Goal: Communication & Community: Answer question/provide support

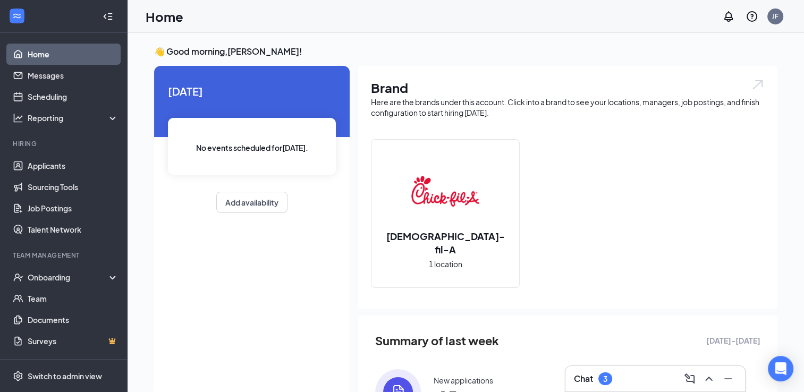
click at [627, 378] on div "Chat 3" at bounding box center [655, 379] width 163 height 17
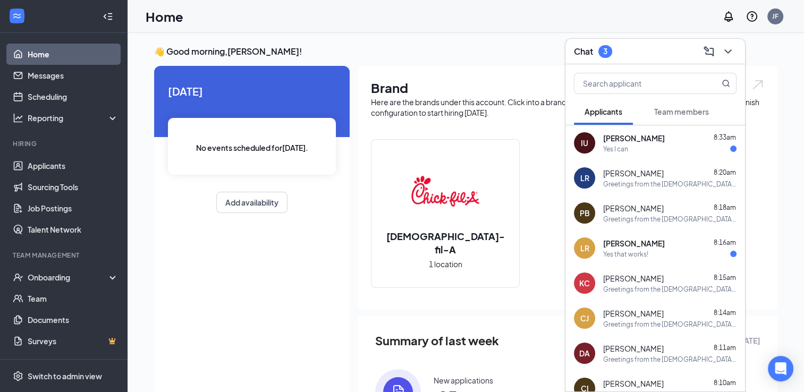
click at [689, 266] on div "KC [PERSON_NAME] 8:15am Greetings from the [DEMOGRAPHIC_DATA] Fil A hiring team…" at bounding box center [656, 283] width 180 height 35
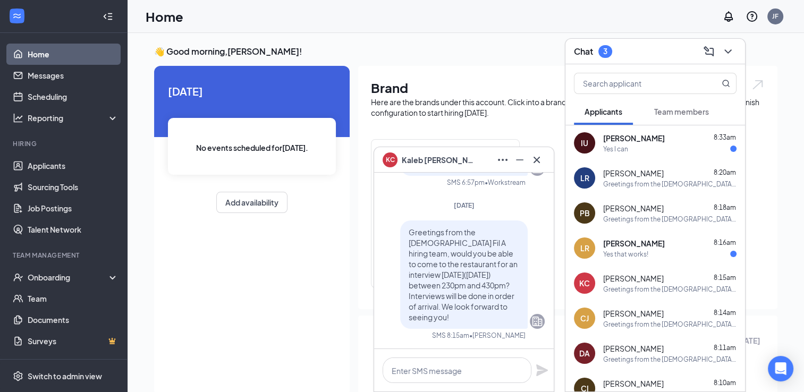
click at [687, 241] on div "[PERSON_NAME] 8:16am" at bounding box center [669, 243] width 133 height 11
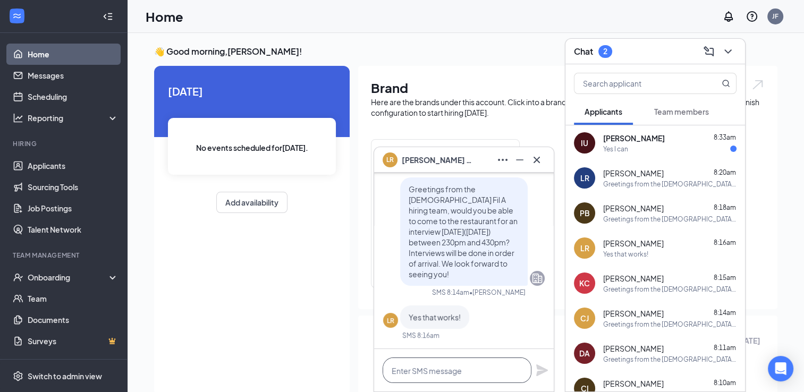
click at [453, 365] on textarea at bounding box center [457, 371] width 149 height 26
type textarea "See you then"
click at [536, 373] on icon "Plane" at bounding box center [542, 370] width 13 height 13
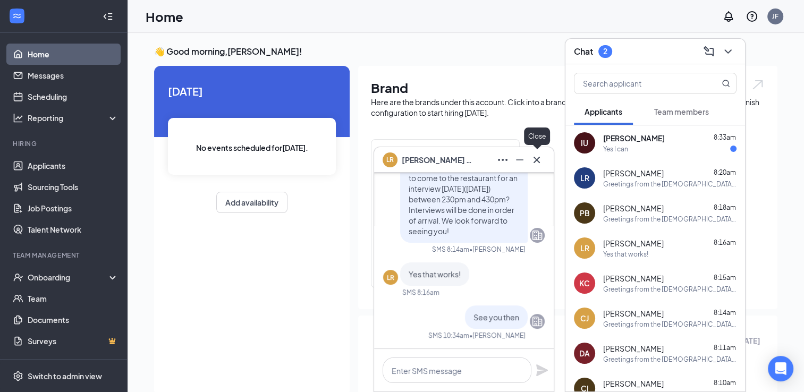
click at [534, 161] on icon "Cross" at bounding box center [537, 160] width 13 height 13
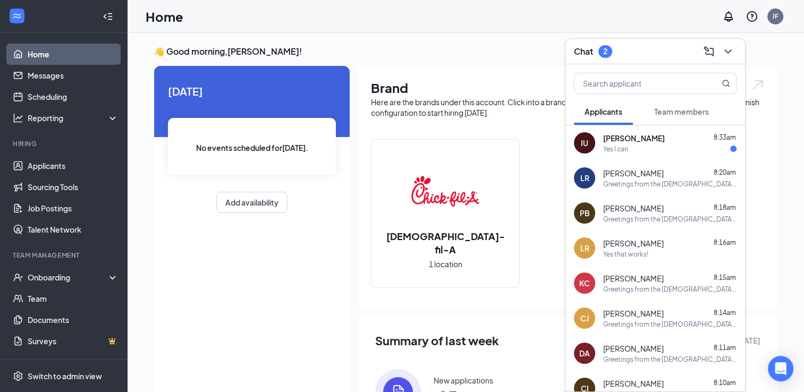
click at [624, 150] on div "Yes I can" at bounding box center [615, 149] width 25 height 9
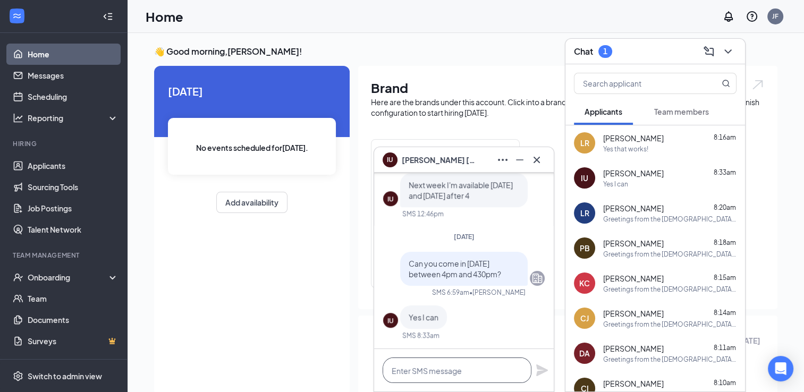
click at [454, 370] on textarea at bounding box center [457, 371] width 149 height 26
type textarea "S"
click at [537, 162] on icon "Cross" at bounding box center [537, 160] width 13 height 13
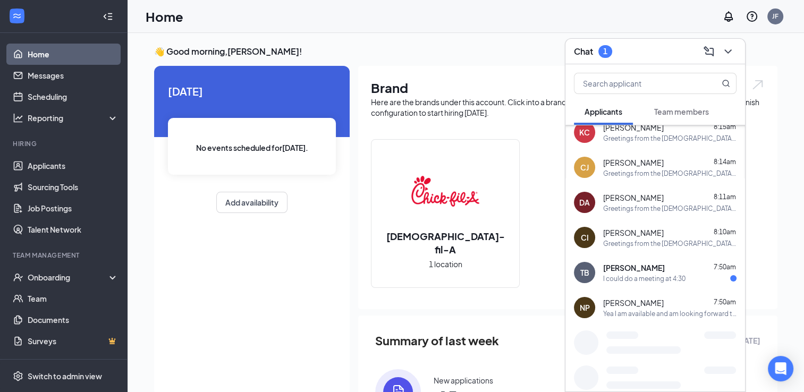
scroll to position [166, 0]
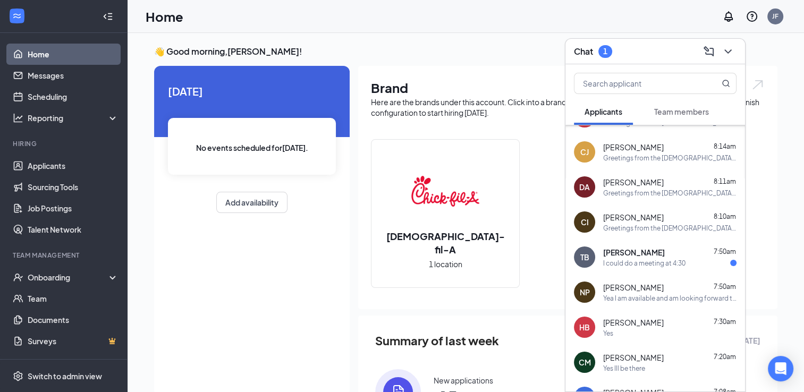
click at [668, 259] on div "I could do a meeting at 4:30" at bounding box center [644, 263] width 82 height 9
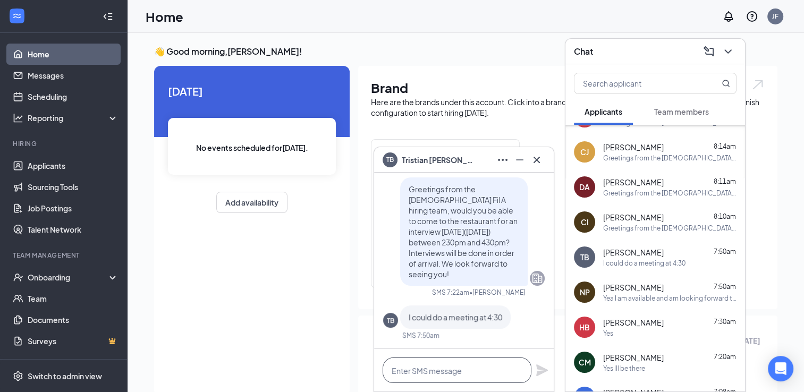
click at [472, 376] on textarea at bounding box center [457, 371] width 149 height 26
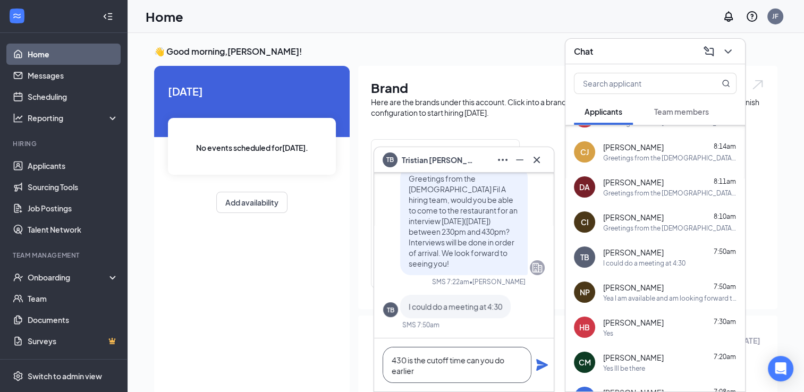
type textarea "430 is the cutoff time can you do earlier"
click at [534, 367] on div "430 is the cutoff time can you do earlier" at bounding box center [464, 365] width 180 height 53
click at [542, 367] on icon "Plane" at bounding box center [542, 365] width 12 height 12
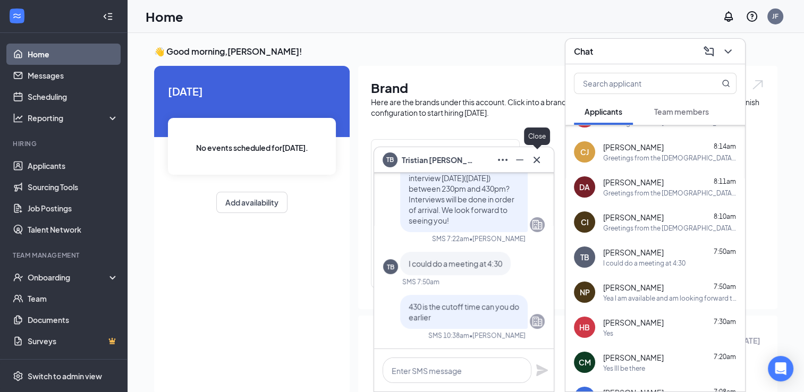
click at [541, 163] on icon "Cross" at bounding box center [537, 160] width 13 height 13
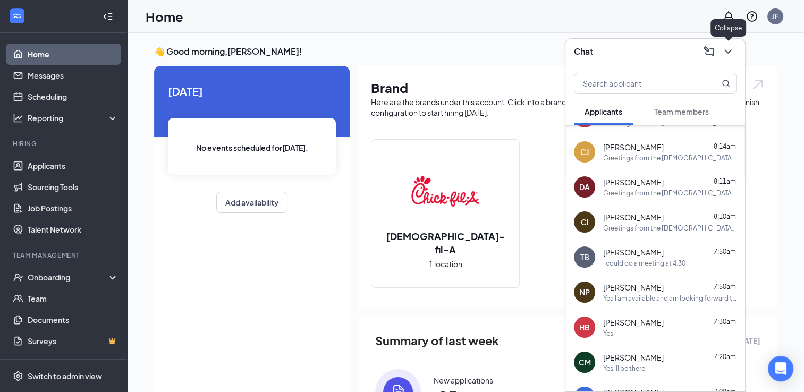
click at [730, 54] on icon "ChevronDown" at bounding box center [728, 51] width 13 height 13
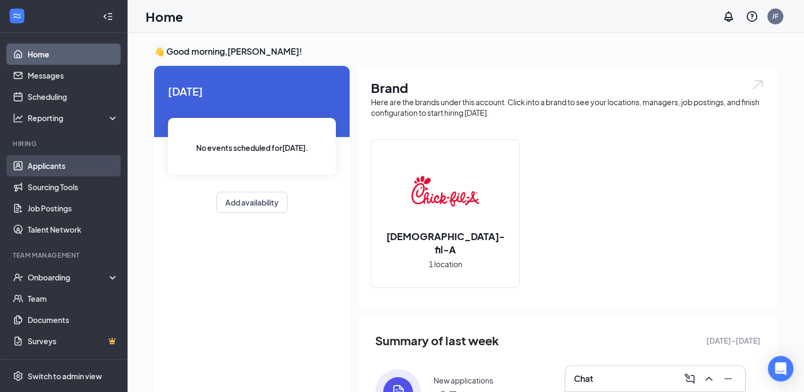
click at [70, 162] on link "Applicants" at bounding box center [73, 165] width 91 height 21
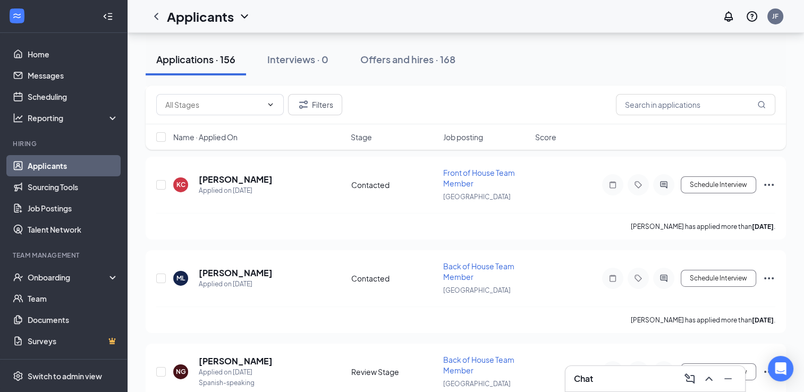
scroll to position [3091, 0]
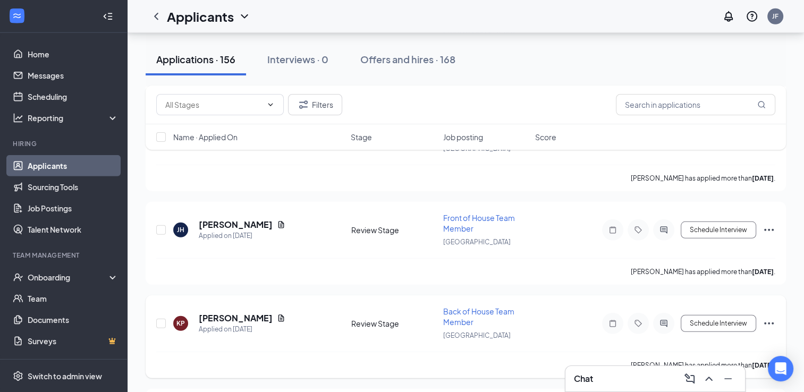
click at [212, 313] on h5 "[PERSON_NAME]" at bounding box center [236, 319] width 74 height 12
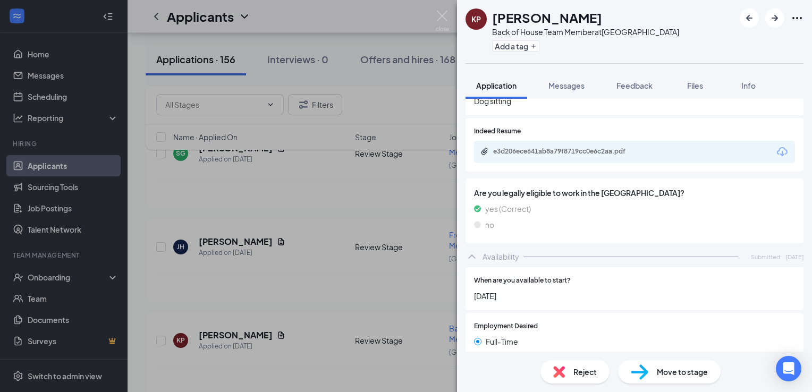
scroll to position [434, 0]
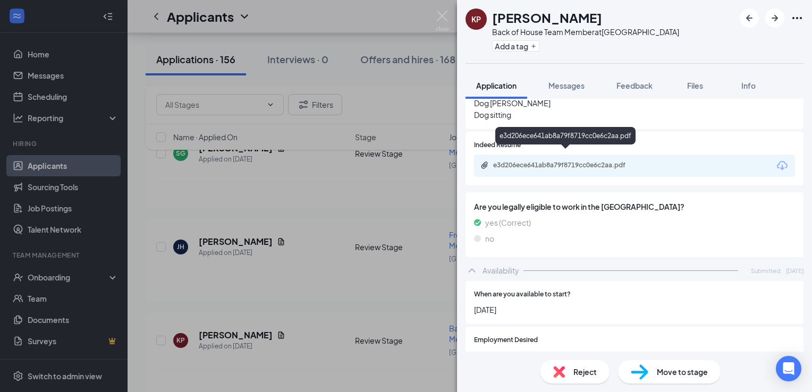
click at [577, 161] on div "e3d206ece641ab8a79f8719cc0e6c2aa.pdf" at bounding box center [567, 165] width 149 height 9
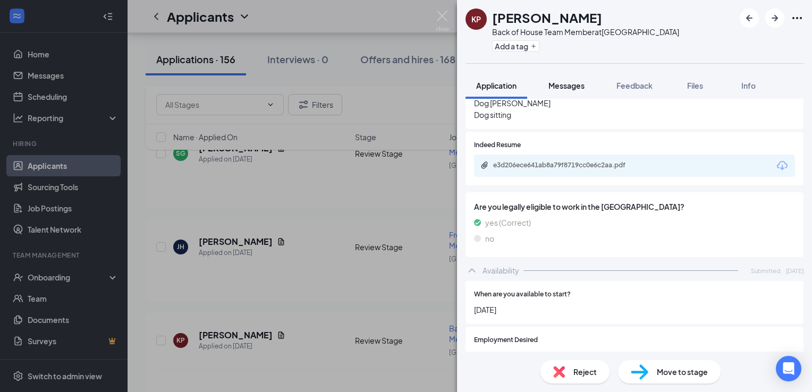
click at [569, 88] on span "Messages" at bounding box center [567, 86] width 36 height 10
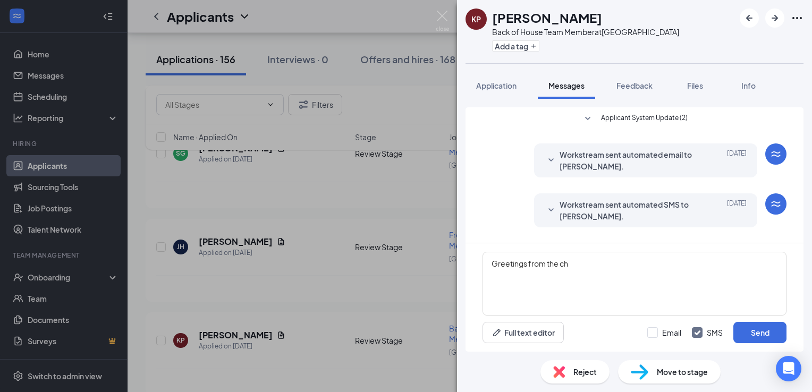
scroll to position [125, 0]
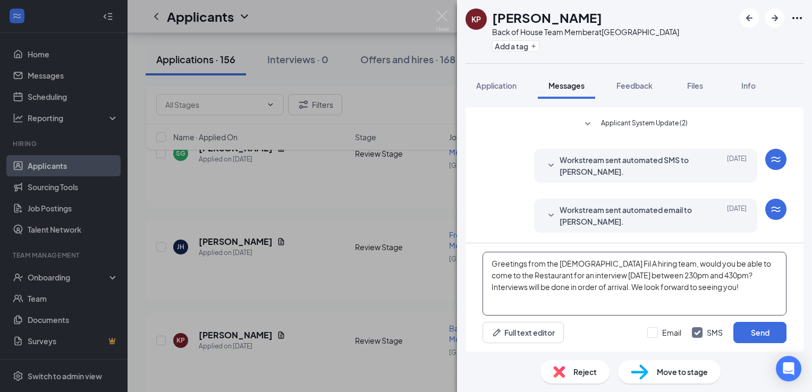
click at [493, 271] on textarea "Greetings from the [DEMOGRAPHIC_DATA] Fil A hiring team, would you be able to c…" at bounding box center [635, 284] width 304 height 64
drag, startPoint x: 491, startPoint y: 265, endPoint x: 696, endPoint y: 286, distance: 206.8
click at [696, 286] on textarea "Greetings from the [DEMOGRAPHIC_DATA] Fil A hiring team, would you be able to c…" at bounding box center [635, 284] width 304 height 64
click at [621, 275] on textarea "Greetings from the [DEMOGRAPHIC_DATA] Fil A hiring team, would you be able to c…" at bounding box center [635, 284] width 304 height 64
drag, startPoint x: 491, startPoint y: 265, endPoint x: 754, endPoint y: 297, distance: 265.1
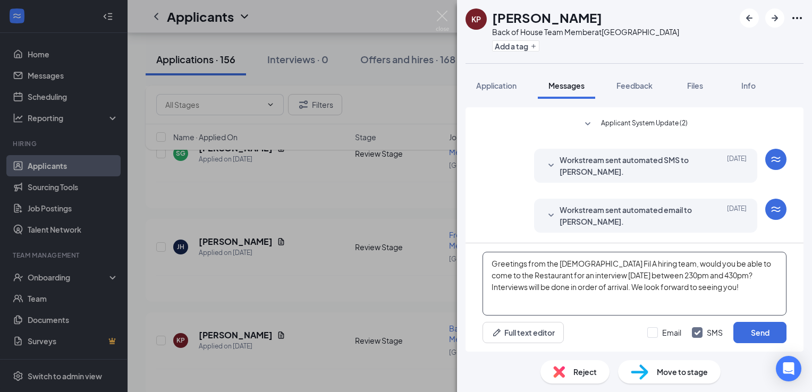
click at [754, 297] on textarea "Greetings from the [DEMOGRAPHIC_DATA] Fil A hiring team, would you be able to c…" at bounding box center [635, 284] width 304 height 64
type textarea "Greetings from the [DEMOGRAPHIC_DATA] Fil A hiring team, would you be able to c…"
click at [770, 328] on button "Send" at bounding box center [760, 332] width 53 height 21
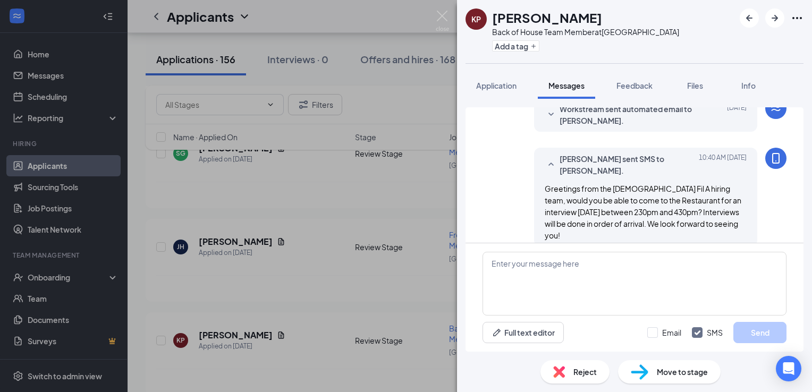
scroll to position [229, 0]
click at [673, 367] on span "Move to stage" at bounding box center [682, 372] width 51 height 12
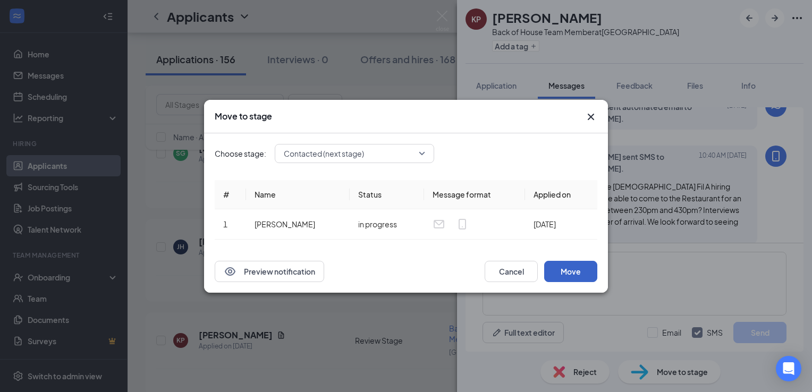
click at [555, 266] on button "Move" at bounding box center [570, 271] width 53 height 21
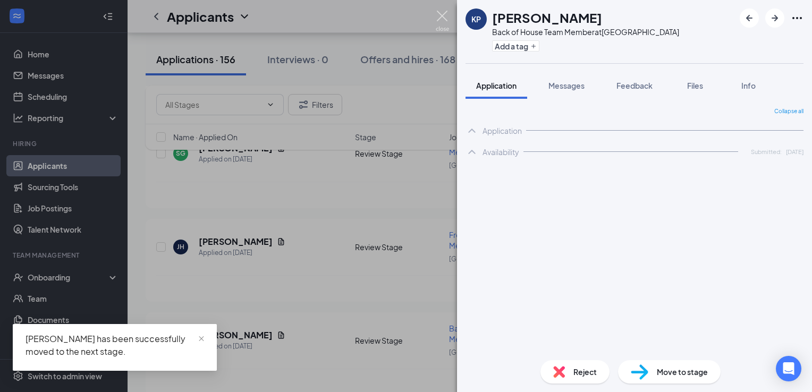
click at [443, 14] on img at bounding box center [442, 21] width 13 height 21
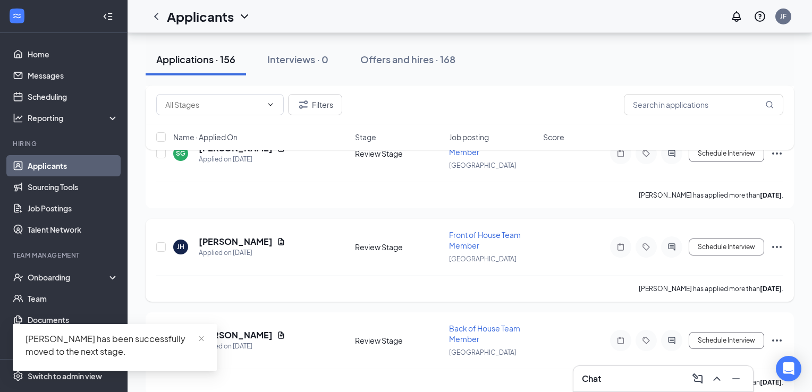
click at [225, 236] on h5 "[PERSON_NAME]" at bounding box center [236, 242] width 74 height 12
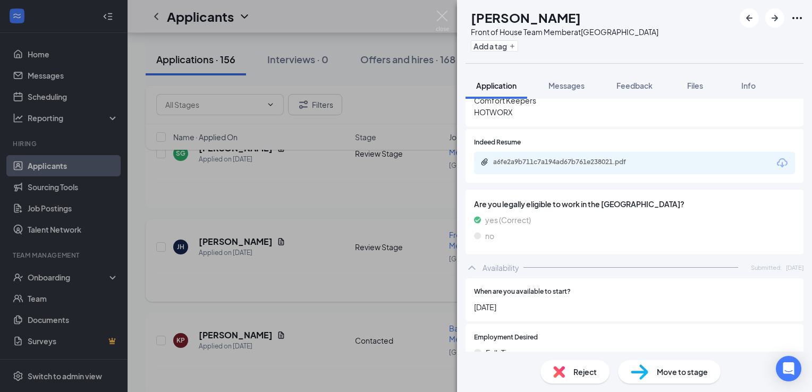
scroll to position [469, 0]
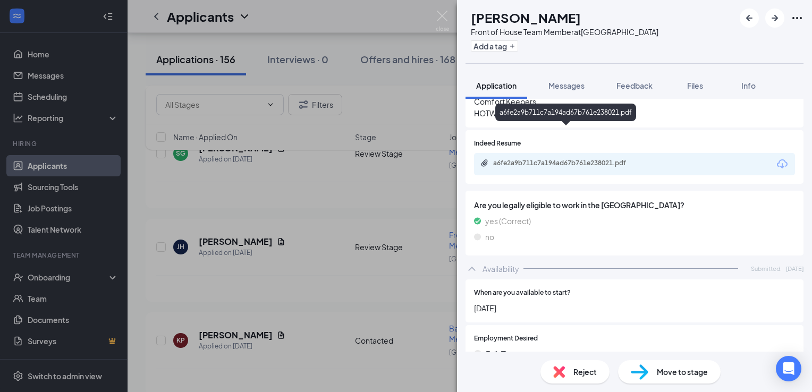
click at [529, 159] on div "a6fe2a9b711c7a194ad67b761e238021.pdf" at bounding box center [567, 163] width 149 height 9
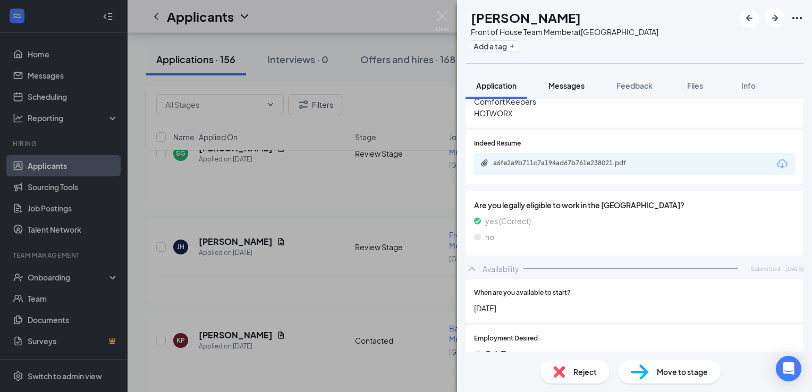
click at [549, 85] on button "Messages" at bounding box center [566, 85] width 57 height 27
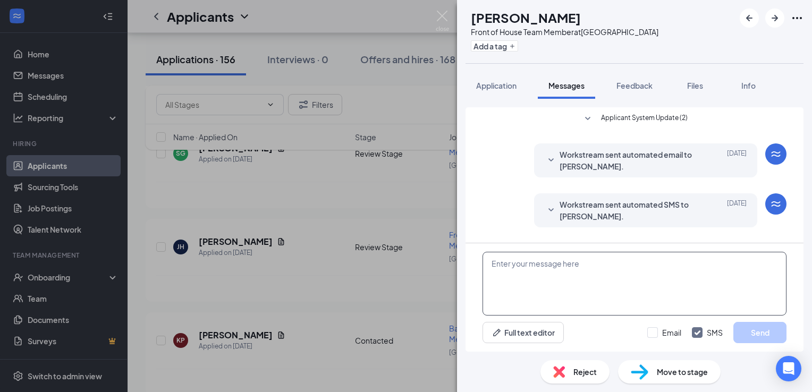
scroll to position [225, 0]
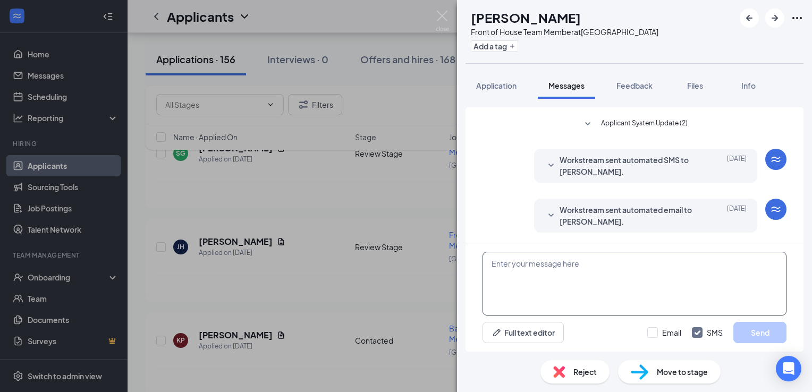
paste textarea "Greetings from the [DEMOGRAPHIC_DATA] Fil A hiring team, would you be able to c…"
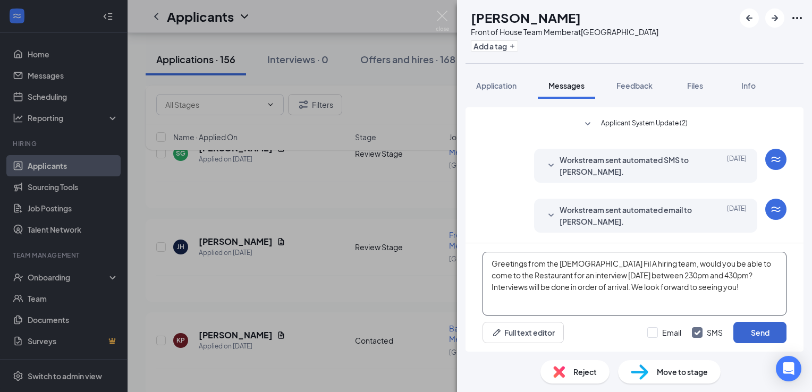
type textarea "Greetings from the [DEMOGRAPHIC_DATA] Fil A hiring team, would you be able to c…"
click at [753, 331] on button "Send" at bounding box center [760, 332] width 53 height 21
click at [656, 360] on div "Move to stage" at bounding box center [669, 371] width 103 height 23
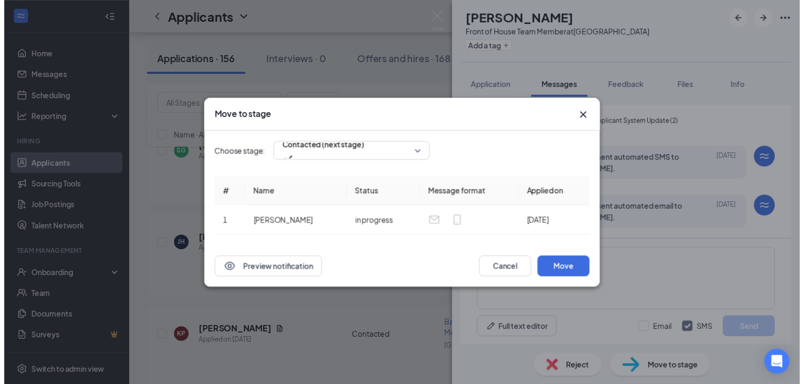
scroll to position [329, 0]
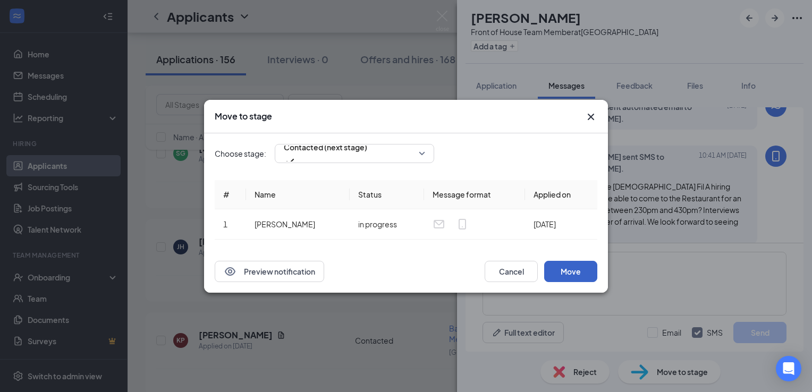
click at [573, 273] on button "Move" at bounding box center [570, 271] width 53 height 21
click at [438, 14] on img at bounding box center [442, 21] width 13 height 21
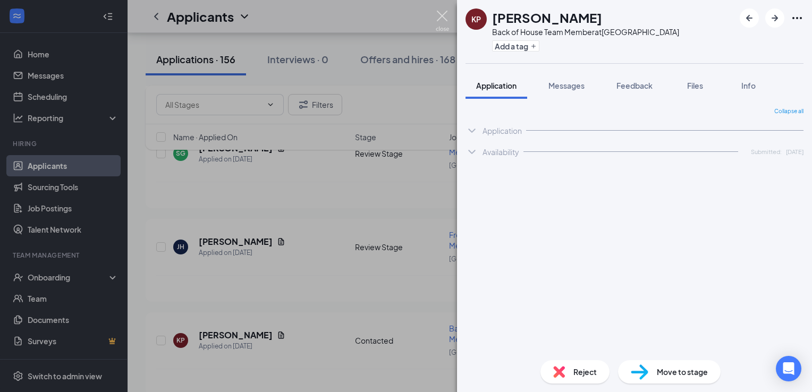
click at [437, 24] on img at bounding box center [442, 21] width 13 height 21
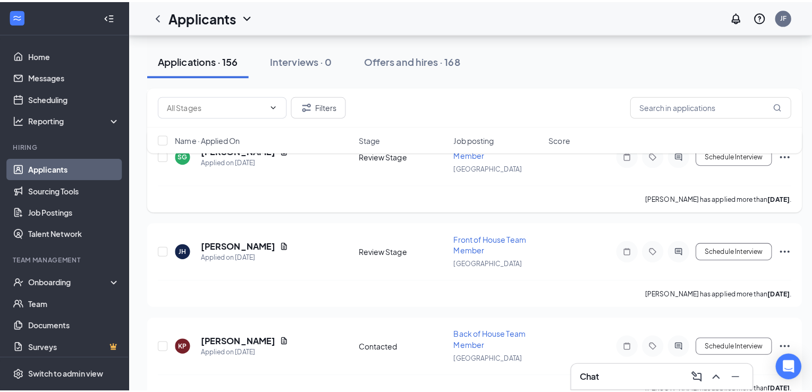
scroll to position [2929, 0]
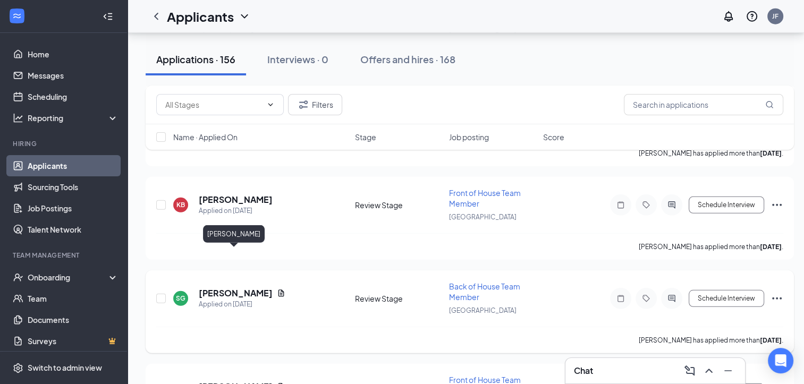
click at [242, 288] on h5 "[PERSON_NAME]" at bounding box center [236, 294] width 74 height 12
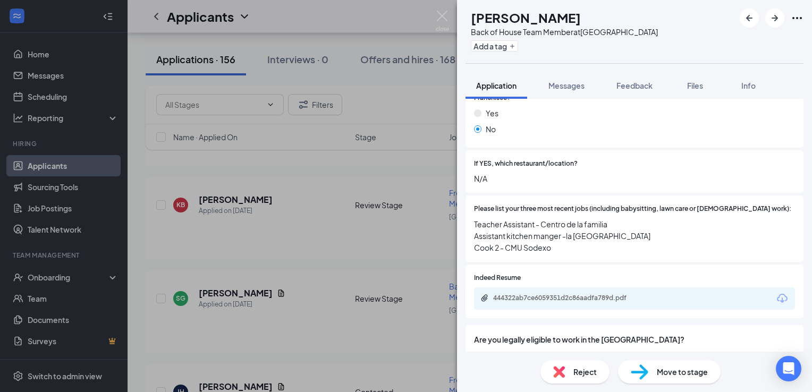
scroll to position [311, 0]
click at [553, 295] on div "444322ab7ce6059351d2c86aadfa789d.pdf" at bounding box center [567, 299] width 149 height 9
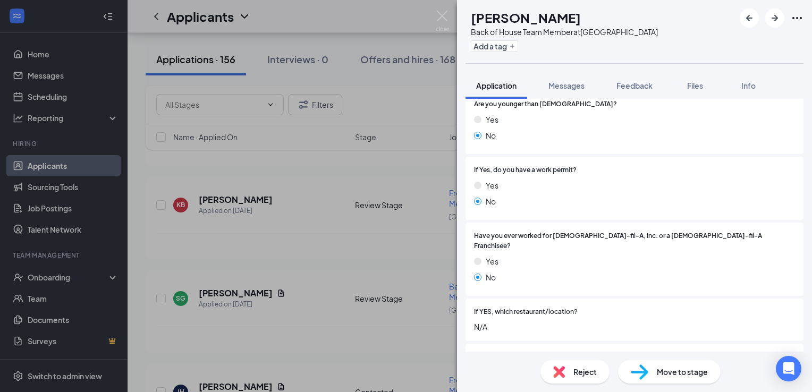
scroll to position [0, 0]
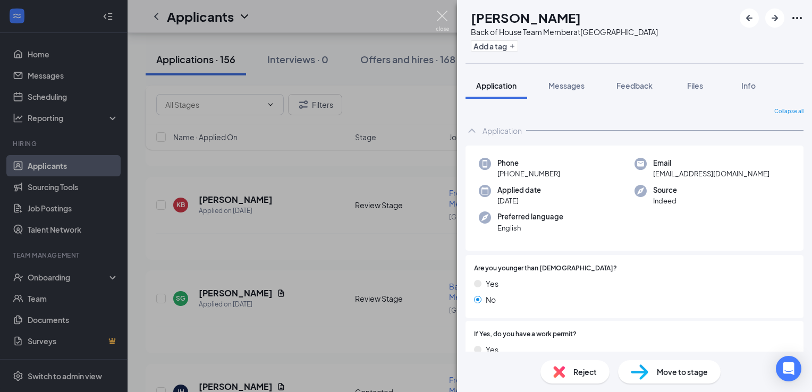
click at [445, 14] on img at bounding box center [442, 21] width 13 height 21
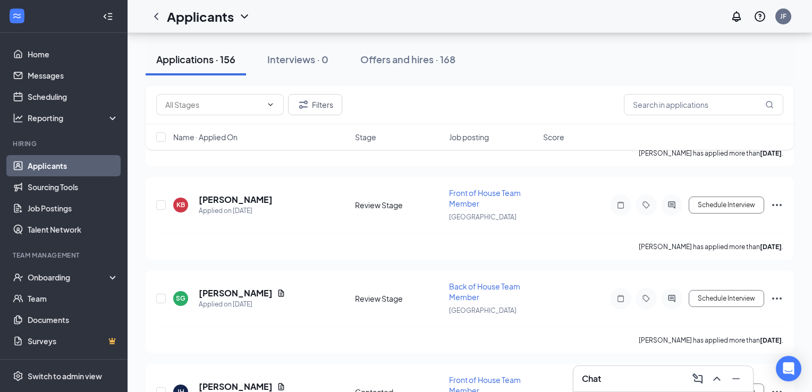
scroll to position [2833, 0]
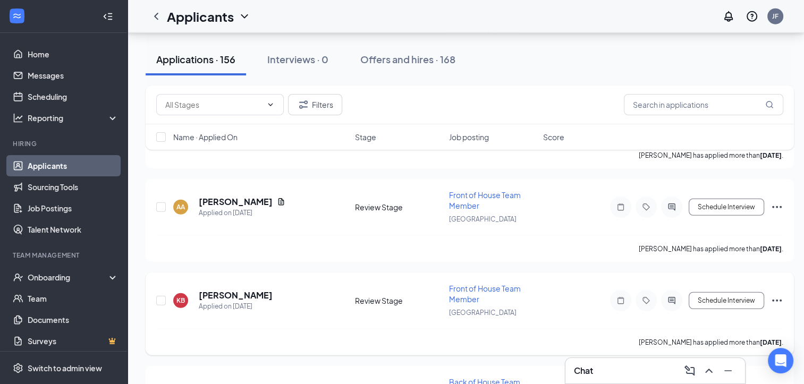
click at [233, 290] on h5 "[PERSON_NAME]" at bounding box center [236, 296] width 74 height 12
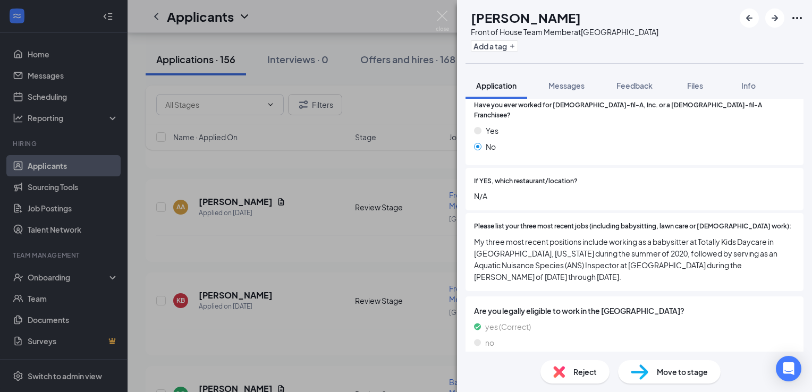
scroll to position [650, 0]
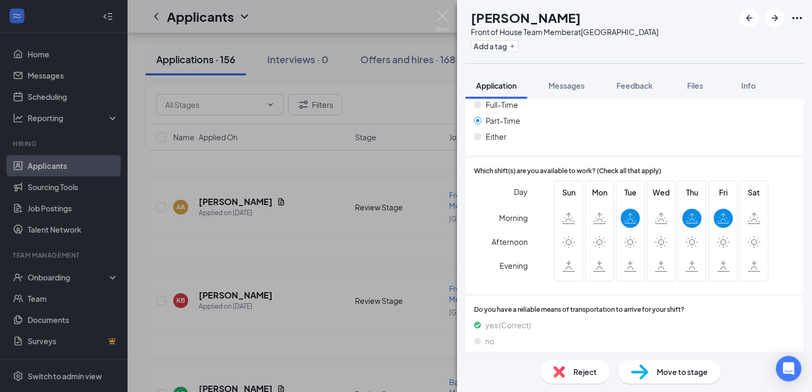
click at [583, 368] on span "Reject" at bounding box center [585, 372] width 23 height 12
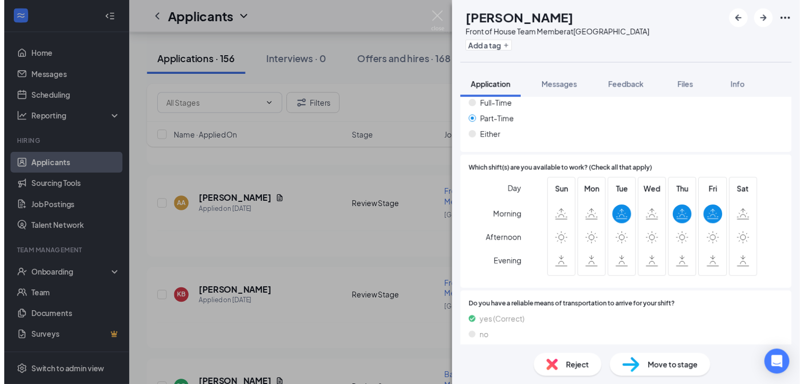
scroll to position [646, 0]
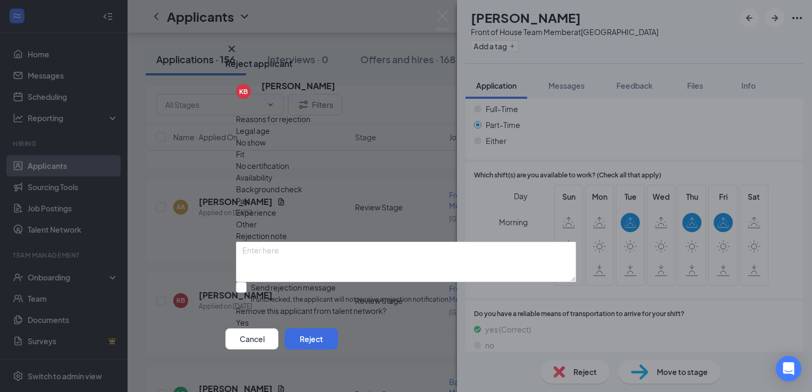
click at [458, 172] on div "Availability" at bounding box center [406, 178] width 340 height 12
click at [338, 342] on button "Reject" at bounding box center [311, 339] width 53 height 21
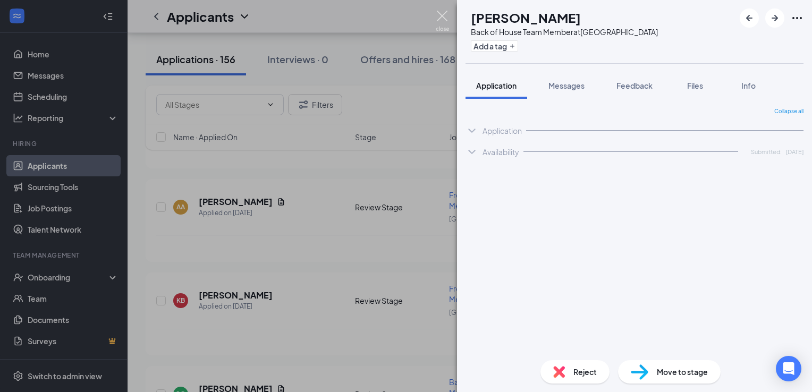
click at [443, 21] on img at bounding box center [442, 21] width 13 height 21
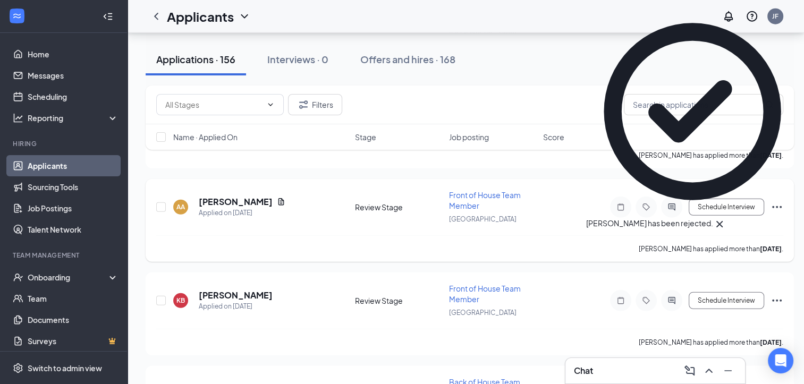
click at [238, 196] on h5 "[PERSON_NAME]" at bounding box center [236, 202] width 74 height 12
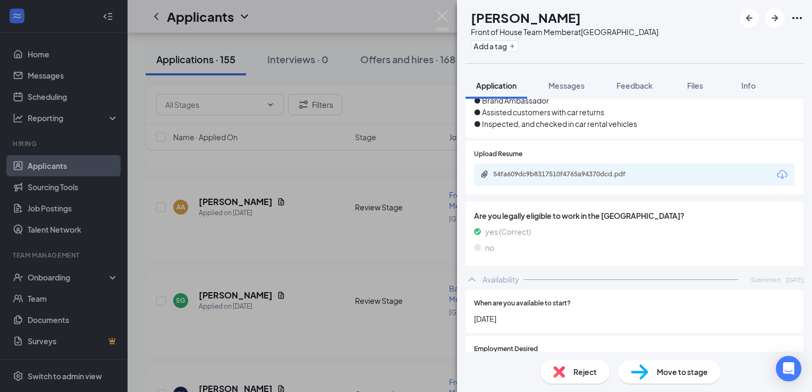
scroll to position [608, 0]
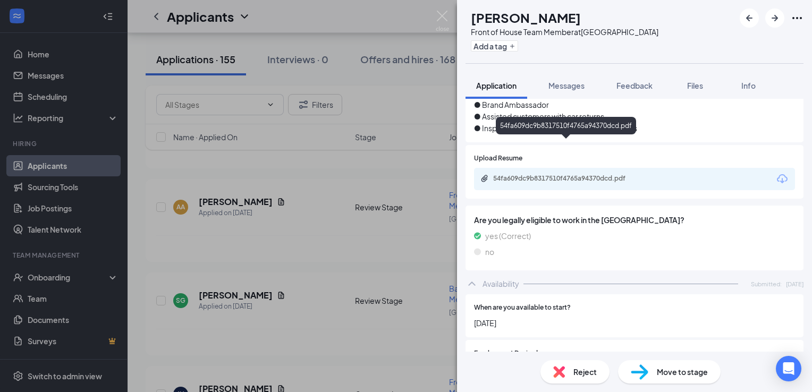
click at [532, 168] on div "54fa609dc9b8317510f4765a94370dcd.pdf" at bounding box center [634, 179] width 321 height 22
click at [531, 174] on div "54fa609dc9b8317510f4765a94370dcd.pdf" at bounding box center [567, 178] width 149 height 9
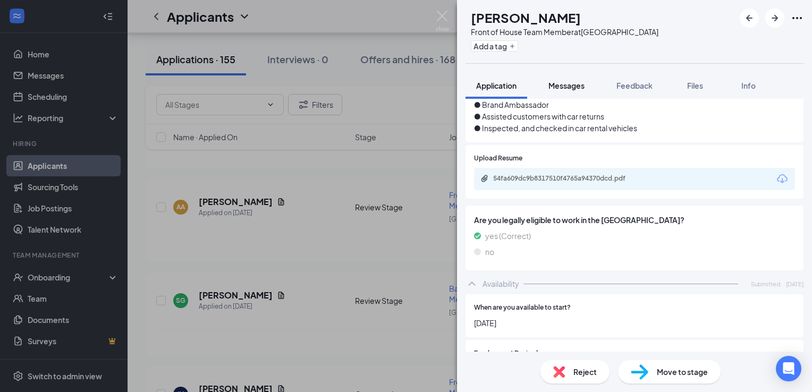
click at [584, 90] on button "Messages" at bounding box center [566, 85] width 57 height 27
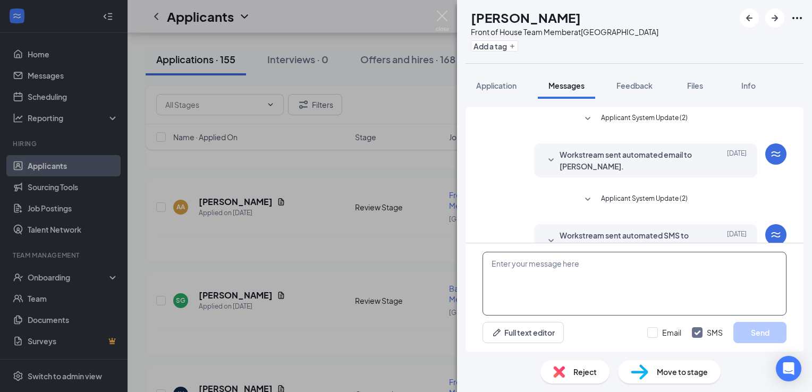
scroll to position [75, 0]
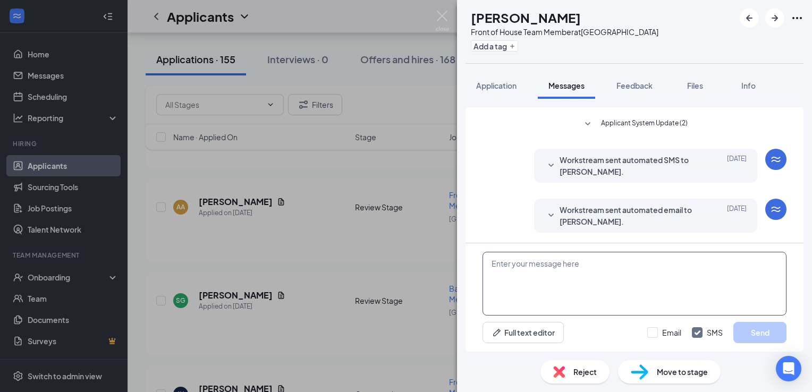
paste textarea "Greetings from the [DEMOGRAPHIC_DATA] Fil A hiring team, would you be able to c…"
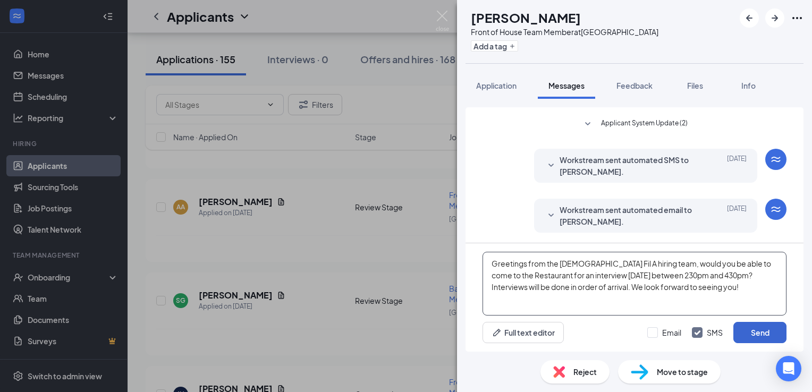
type textarea "Greetings from the [DEMOGRAPHIC_DATA] Fil A hiring team, would you be able to c…"
click at [769, 338] on button "Send" at bounding box center [760, 332] width 53 height 21
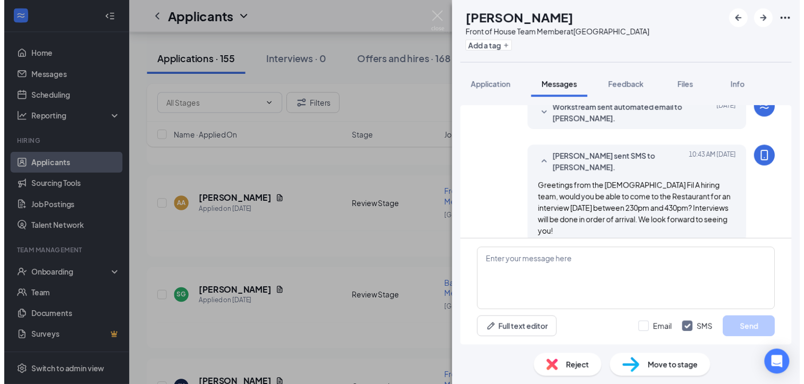
scroll to position [179, 0]
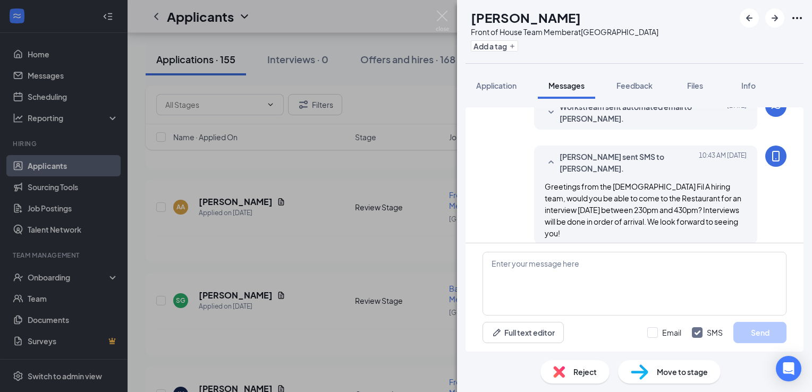
click at [677, 382] on div "Move to stage" at bounding box center [669, 371] width 103 height 23
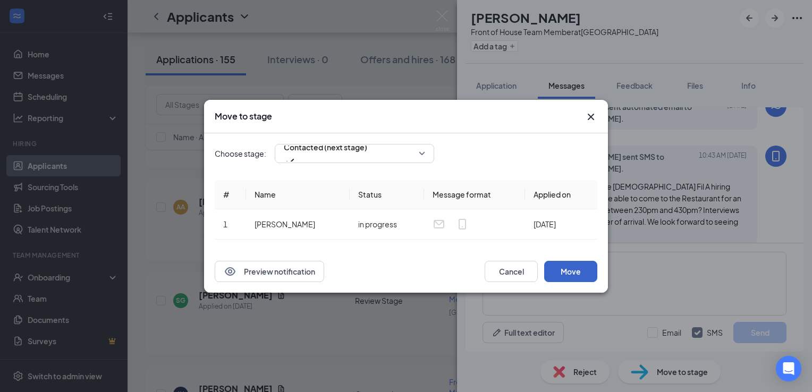
click at [585, 266] on button "Move" at bounding box center [570, 271] width 53 height 21
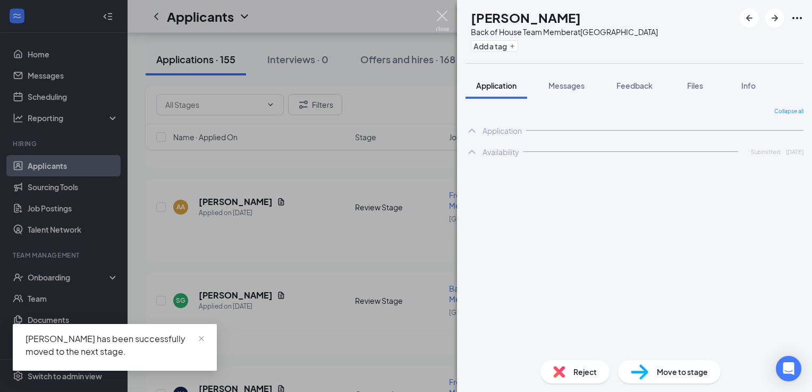
click at [443, 14] on img at bounding box center [442, 21] width 13 height 21
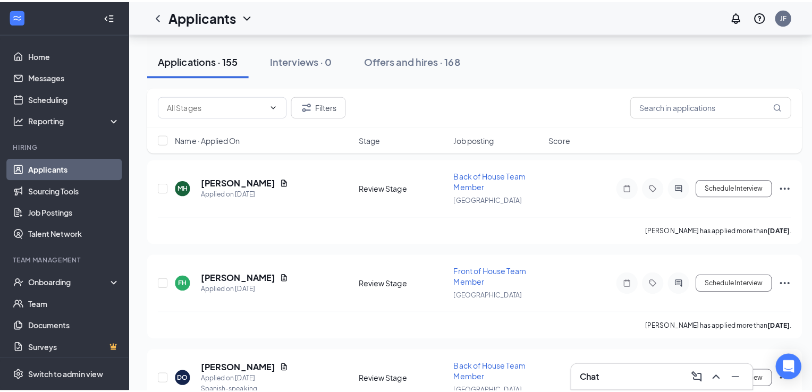
scroll to position [2577, 0]
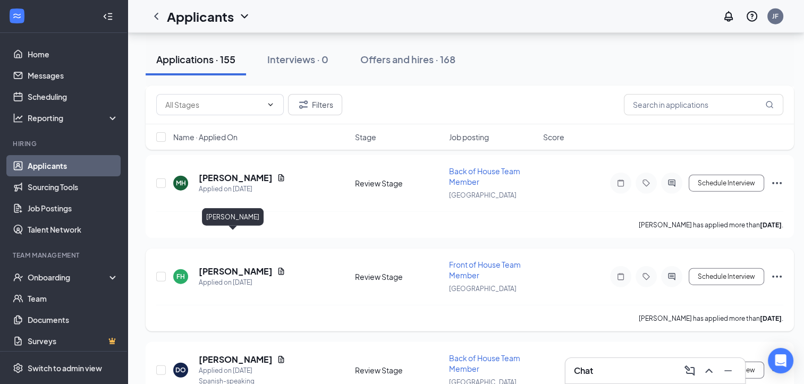
click at [232, 266] on h5 "[PERSON_NAME]" at bounding box center [236, 272] width 74 height 12
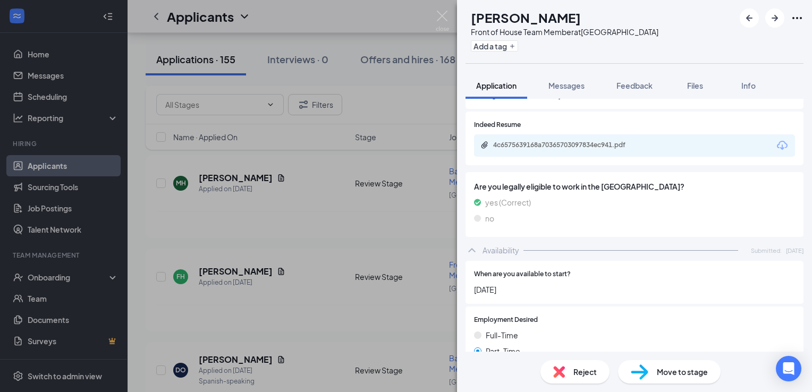
scroll to position [434, 0]
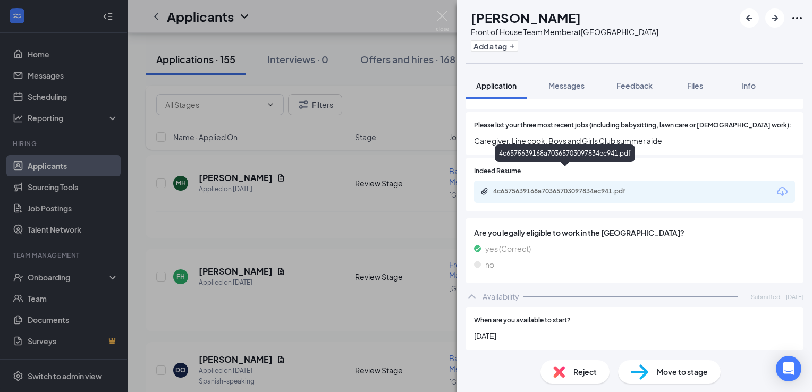
click at [583, 187] on div "4c6575639168a70365703097834ec941.pdf" at bounding box center [567, 191] width 149 height 9
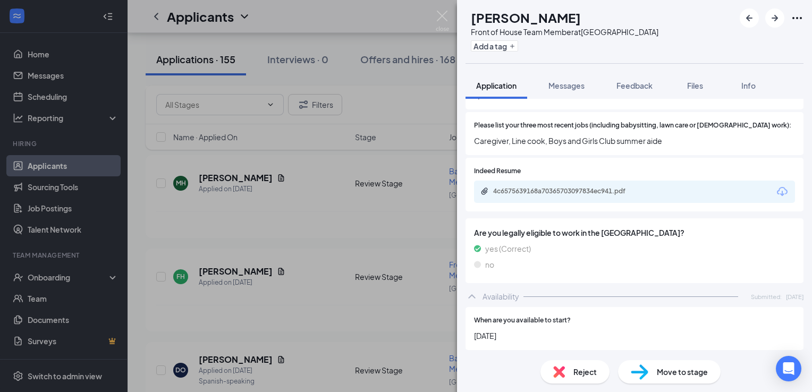
click at [578, 374] on span "Reject" at bounding box center [585, 372] width 23 height 12
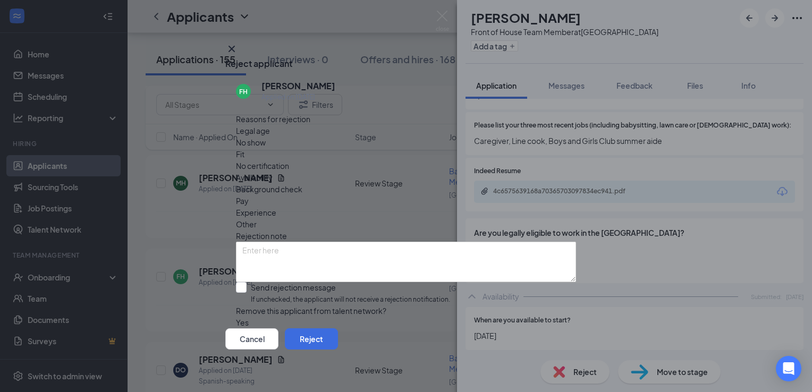
click at [273, 172] on span "Availability" at bounding box center [254, 178] width 37 height 12
click at [338, 333] on button "Reject" at bounding box center [311, 339] width 53 height 21
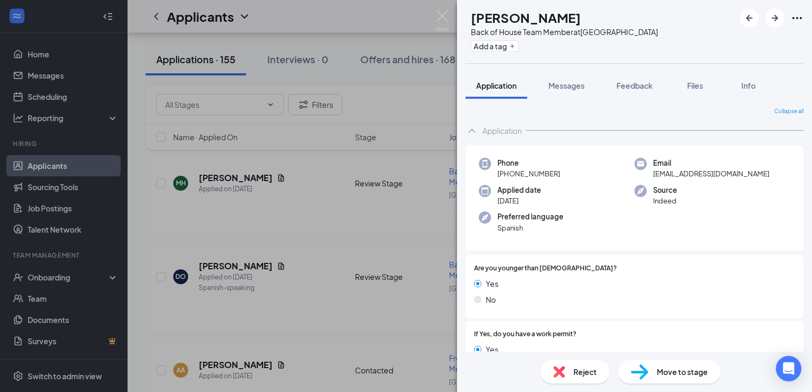
click at [339, 224] on div "DO [PERSON_NAME] Back of House Team Member at [GEOGRAPHIC_DATA] Add a tag Appli…" at bounding box center [406, 196] width 812 height 392
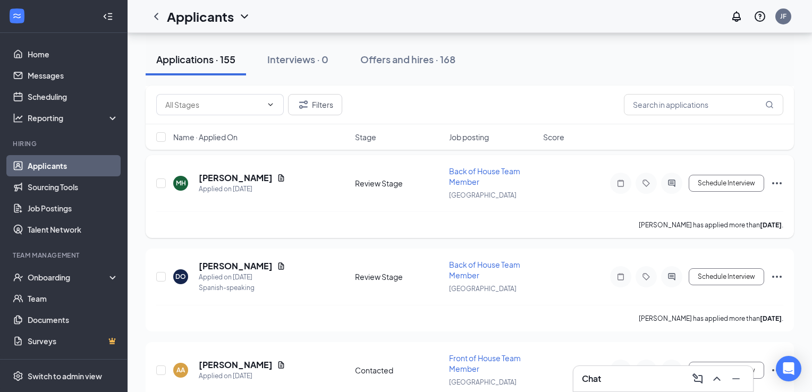
click at [245, 184] on h5 "[PERSON_NAME]" at bounding box center [236, 178] width 74 height 12
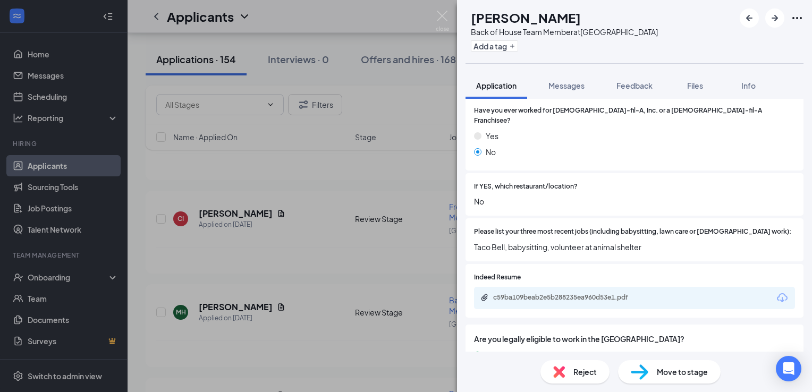
scroll to position [289, 0]
click at [585, 294] on div "c59ba109beab2e5b288235ea960d53e1.pdf" at bounding box center [567, 299] width 172 height 10
click at [570, 79] on button "Messages" at bounding box center [566, 85] width 57 height 27
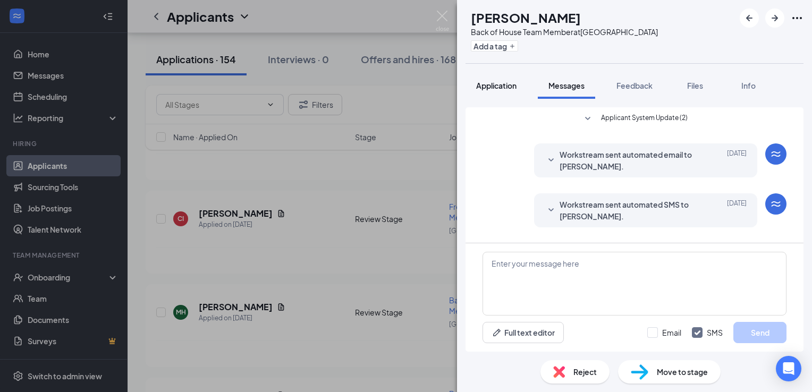
click at [503, 84] on span "Application" at bounding box center [496, 86] width 40 height 10
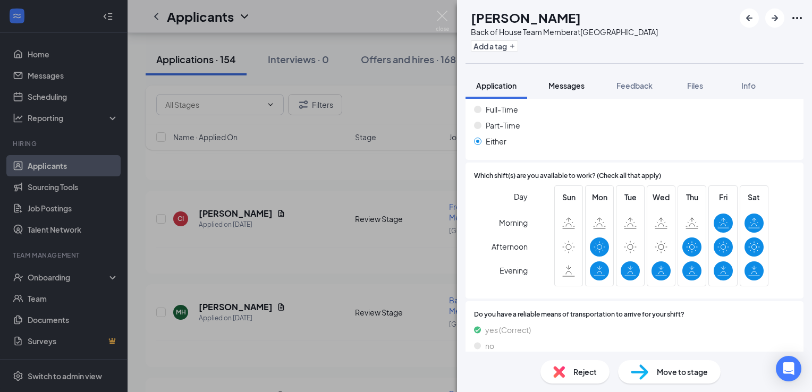
scroll to position [668, 0]
click at [565, 92] on button "Messages" at bounding box center [566, 85] width 57 height 27
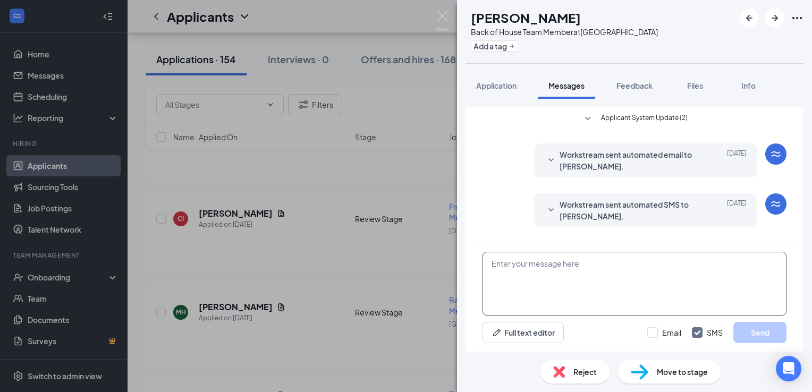
scroll to position [125, 0]
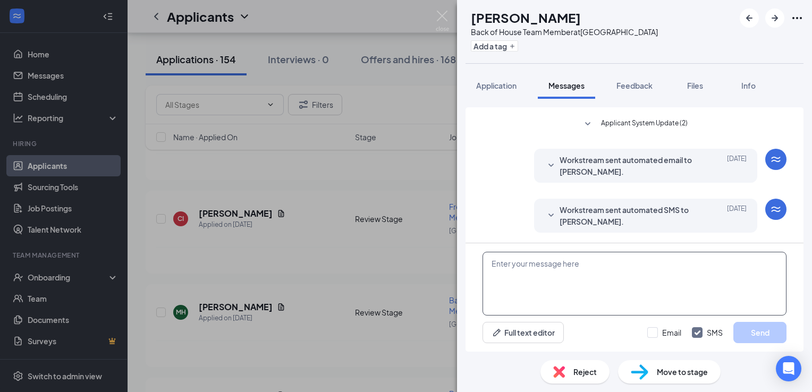
paste textarea "Greetings from the [DEMOGRAPHIC_DATA] Fil A hiring team, would you be able to c…"
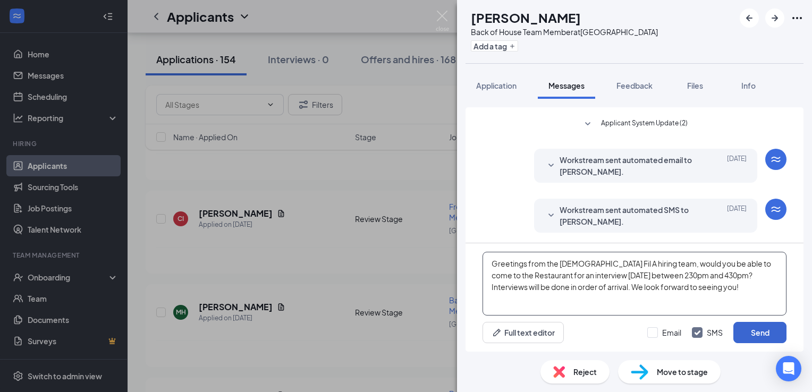
type textarea "Greetings from the [DEMOGRAPHIC_DATA] Fil A hiring team, would you be able to c…"
click at [775, 324] on button "Send" at bounding box center [760, 332] width 53 height 21
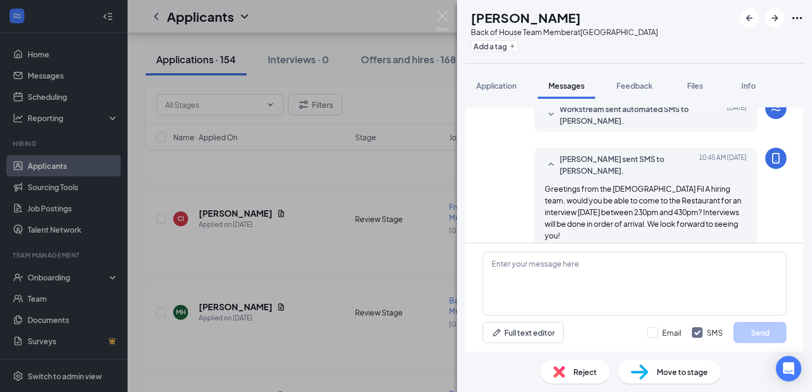
scroll to position [229, 0]
click at [678, 368] on span "Move to stage" at bounding box center [682, 372] width 51 height 12
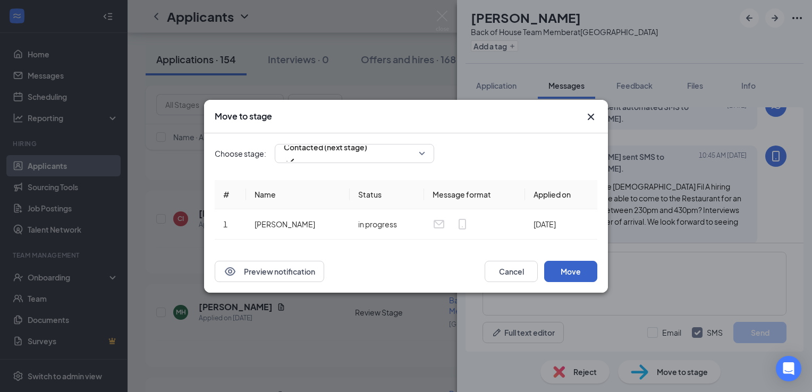
click at [578, 280] on button "Move" at bounding box center [570, 271] width 53 height 21
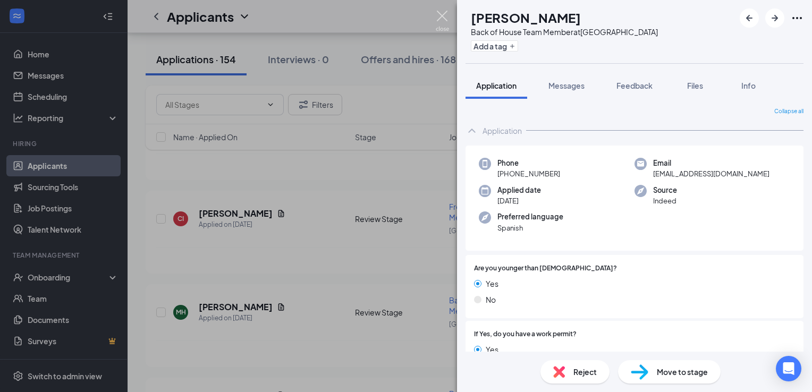
click at [440, 17] on img at bounding box center [442, 21] width 13 height 21
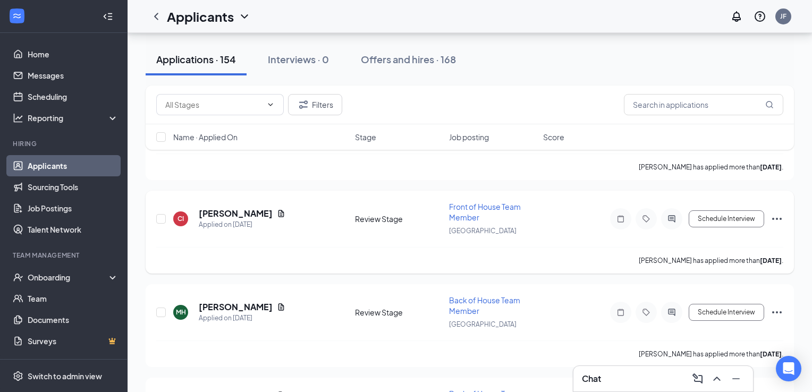
click at [232, 208] on h5 "[PERSON_NAME]" at bounding box center [236, 214] width 74 height 12
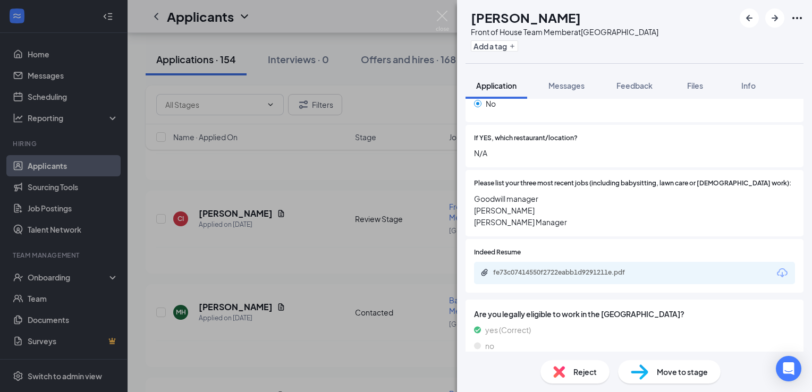
scroll to position [375, 0]
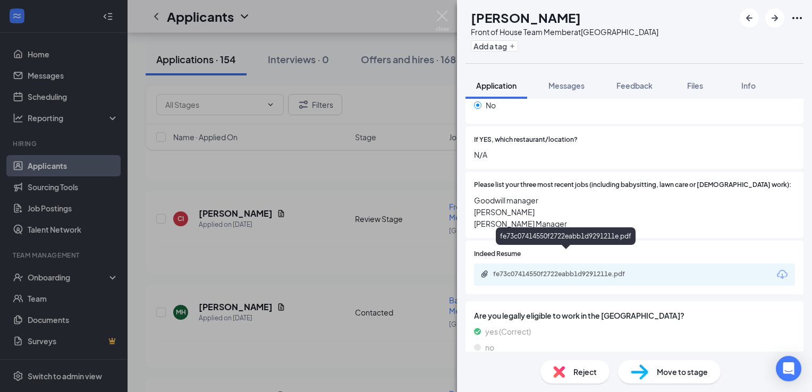
click at [575, 270] on div "fe73c07414550f2722eabb1d9291211e.pdf" at bounding box center [567, 274] width 149 height 9
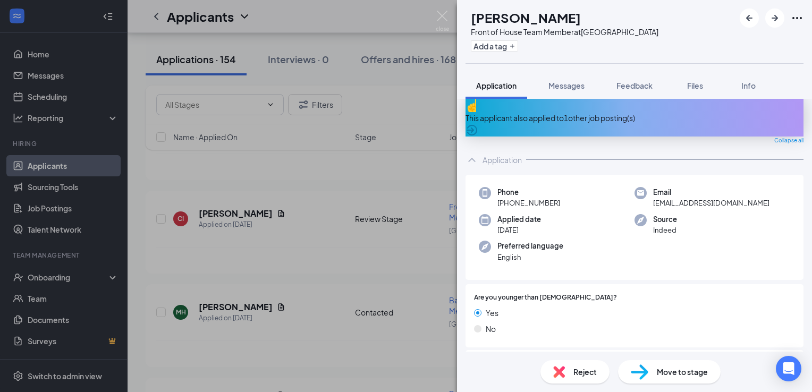
scroll to position [0, 0]
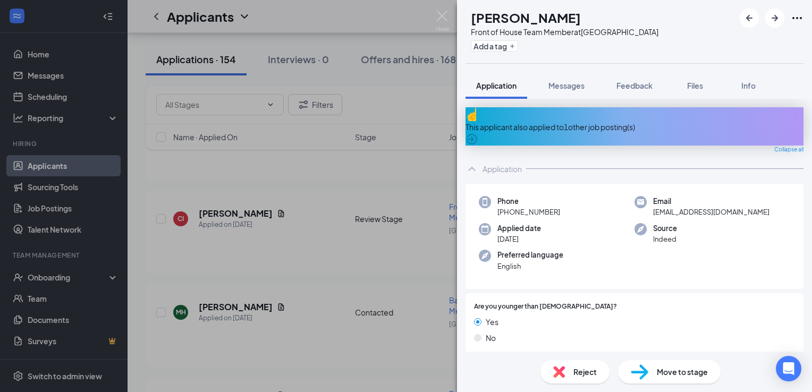
click at [585, 366] on div "Reject" at bounding box center [575, 371] width 69 height 23
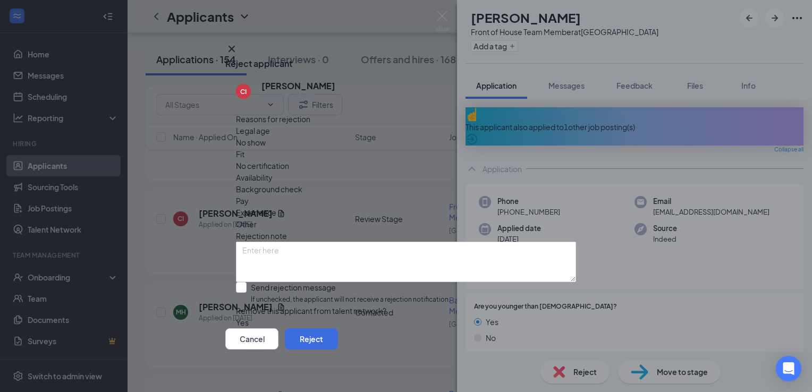
click at [245, 148] on span "Fit" at bounding box center [240, 154] width 9 height 12
click at [538, 329] on div "Cancel Reject" at bounding box center [405, 339] width 361 height 21
click at [338, 347] on button "Reject" at bounding box center [311, 339] width 53 height 21
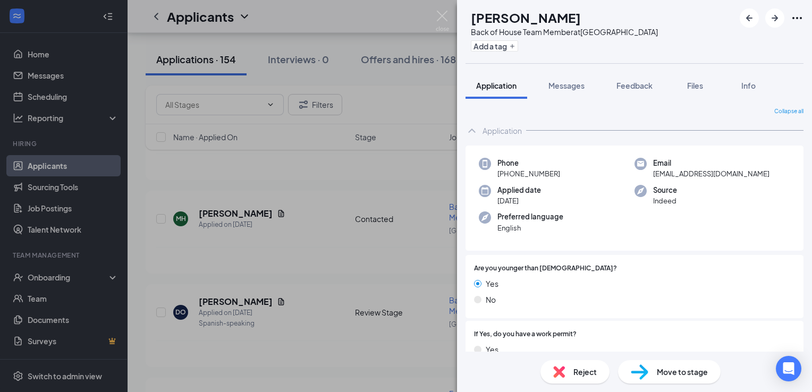
click at [340, 173] on div "MH [PERSON_NAME] Back of House Team Member at [GEOGRAPHIC_DATA] Add a tag Appli…" at bounding box center [406, 196] width 812 height 392
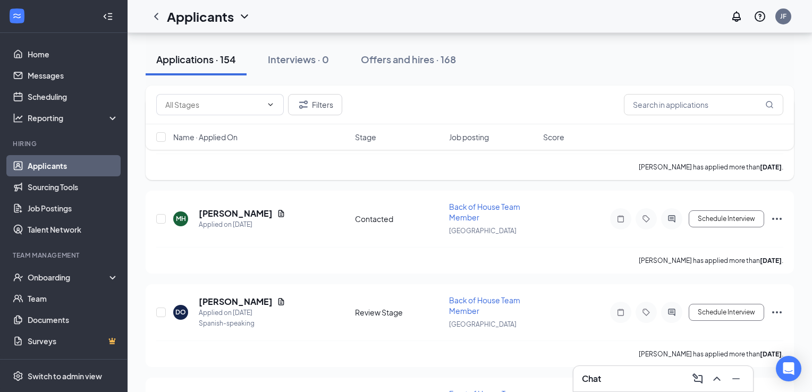
scroll to position [2320, 0]
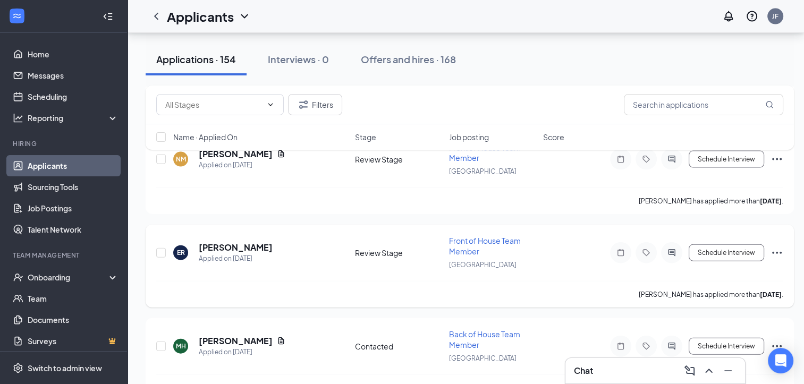
click at [228, 242] on h5 "[PERSON_NAME]" at bounding box center [236, 248] width 74 height 12
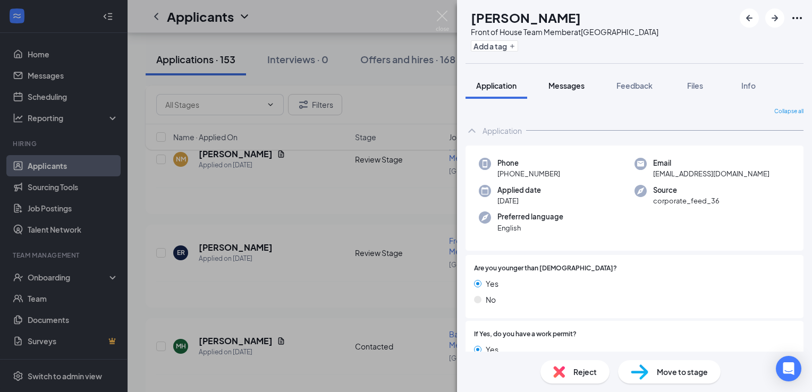
click at [583, 92] on button "Messages" at bounding box center [566, 85] width 57 height 27
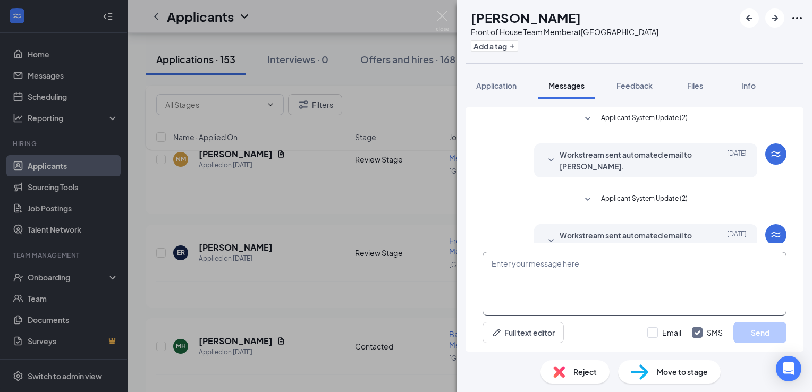
scroll to position [75, 0]
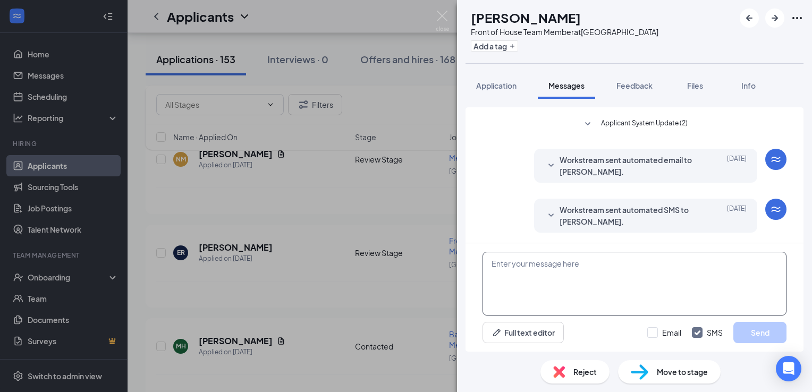
paste textarea "Greetings from the [DEMOGRAPHIC_DATA] Fil A hiring team, would you be able to c…"
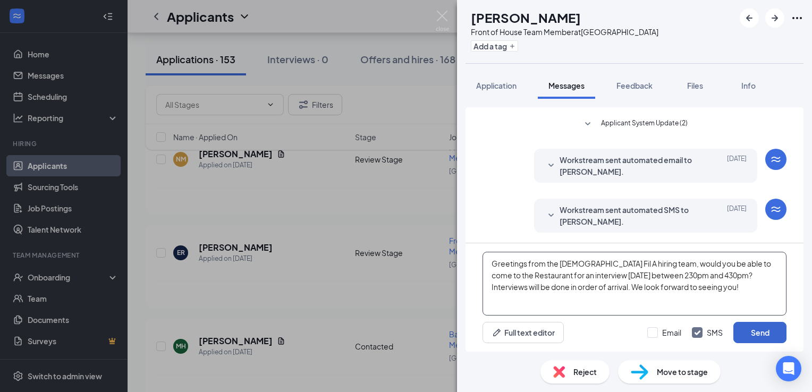
type textarea "Greetings from the [DEMOGRAPHIC_DATA] Fil A hiring team, would you be able to c…"
click at [746, 329] on button "Send" at bounding box center [760, 332] width 53 height 21
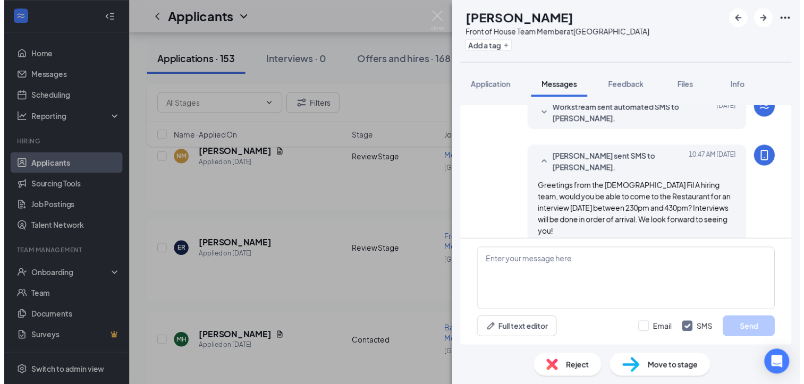
scroll to position [179, 0]
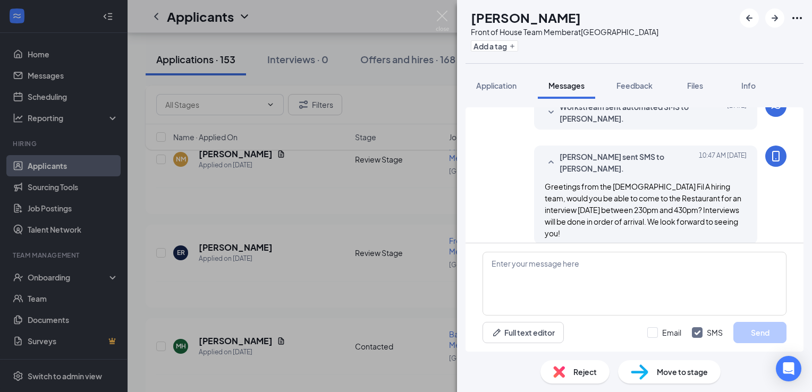
click at [651, 383] on div "Move to stage" at bounding box center [669, 371] width 103 height 23
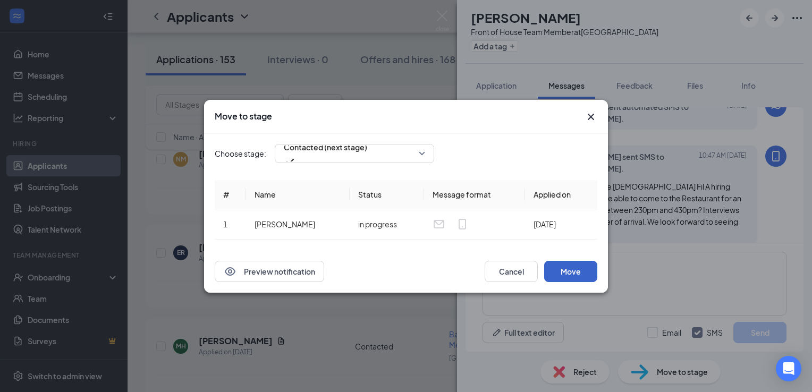
click at [576, 264] on button "Move" at bounding box center [570, 271] width 53 height 21
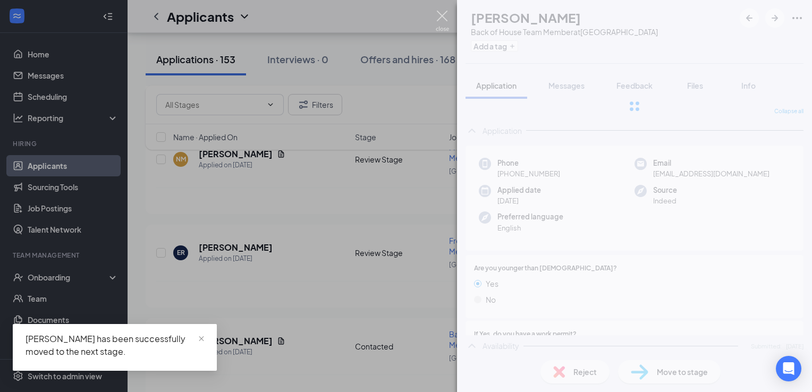
click at [444, 19] on img at bounding box center [442, 21] width 13 height 21
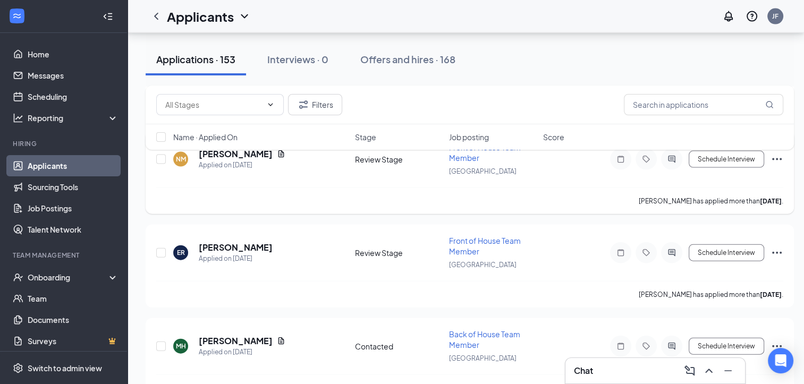
click at [235, 160] on h5 "[PERSON_NAME]" at bounding box center [236, 154] width 74 height 12
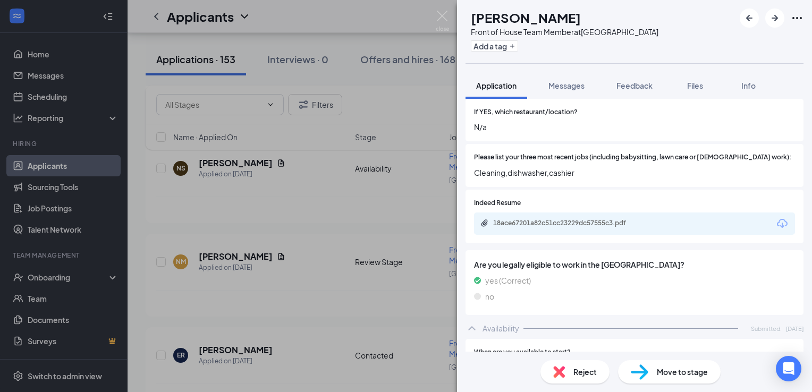
scroll to position [341, 0]
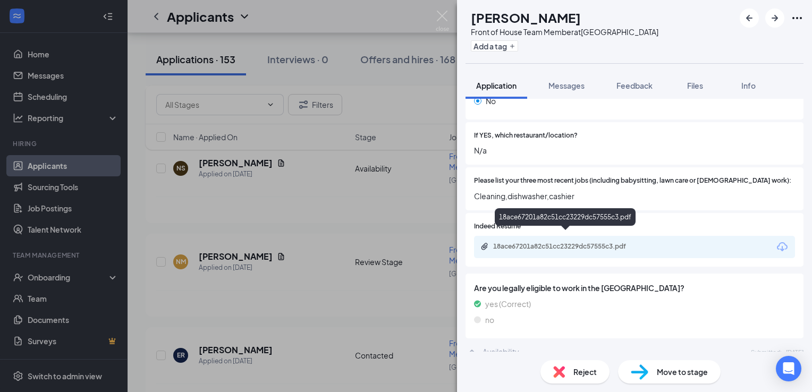
click at [502, 242] on div "18ace67201a82c51cc23229dc57555c3.pdf" at bounding box center [567, 246] width 149 height 9
click at [558, 86] on span "Messages" at bounding box center [567, 86] width 36 height 10
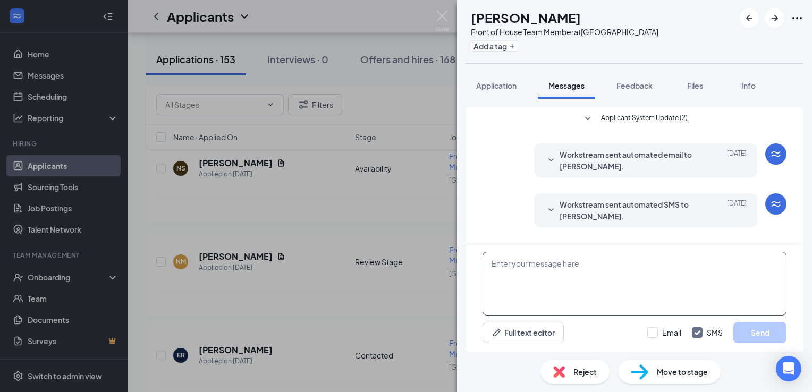
scroll to position [125, 0]
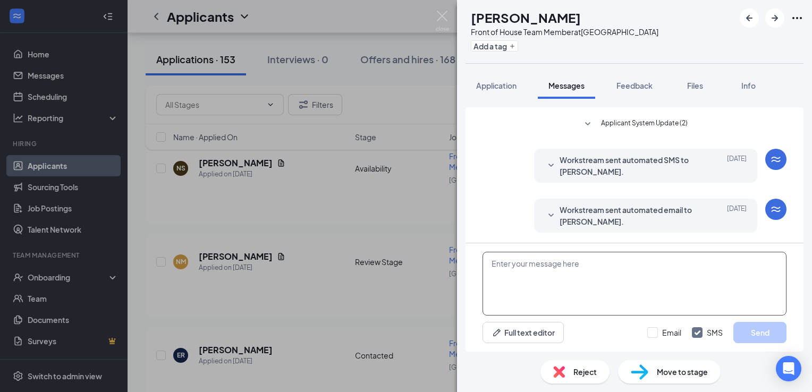
paste textarea "Greetings from the [DEMOGRAPHIC_DATA] Fil A hiring team, would you be able to c…"
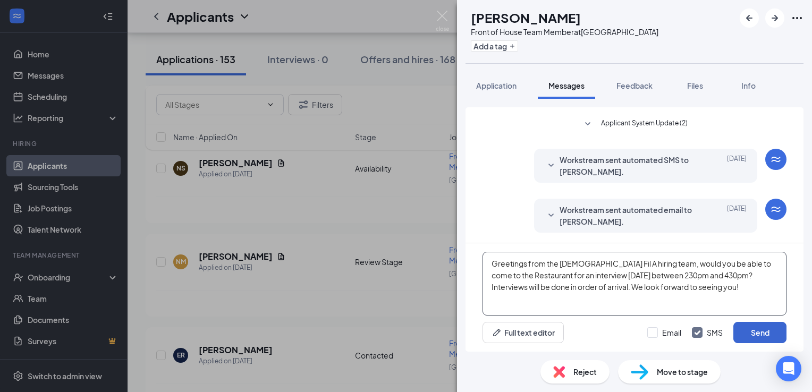
type textarea "Greetings from the [DEMOGRAPHIC_DATA] Fil A hiring team, would you be able to c…"
click at [763, 326] on button "Send" at bounding box center [760, 332] width 53 height 21
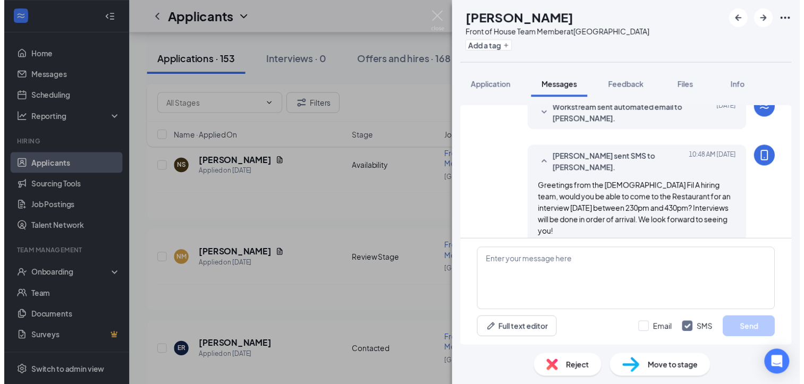
scroll to position [229, 0]
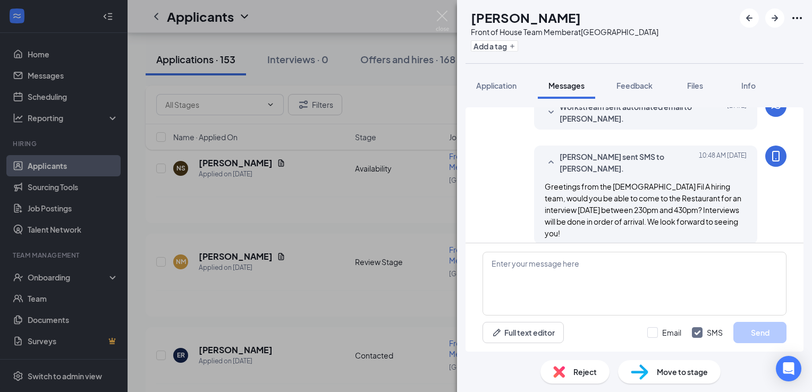
click at [664, 369] on span "Move to stage" at bounding box center [682, 372] width 51 height 12
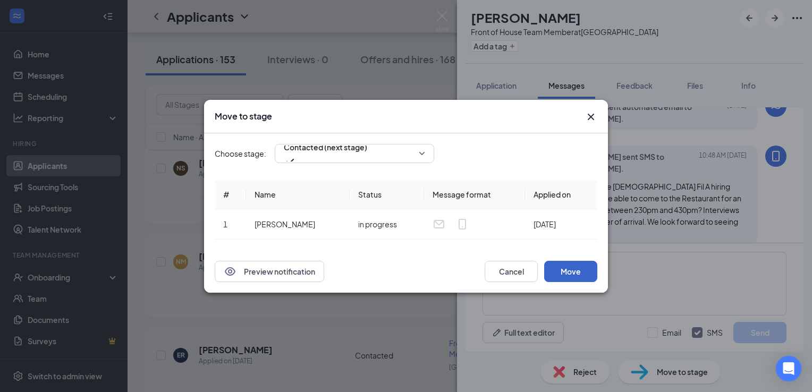
click at [568, 274] on button "Move" at bounding box center [570, 271] width 53 height 21
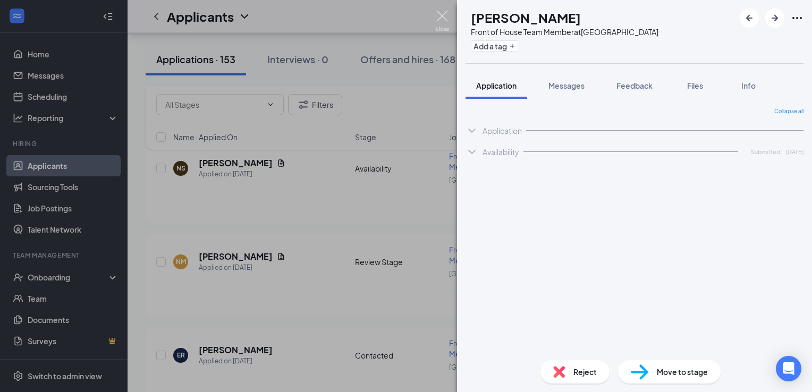
click at [445, 18] on img at bounding box center [442, 21] width 13 height 21
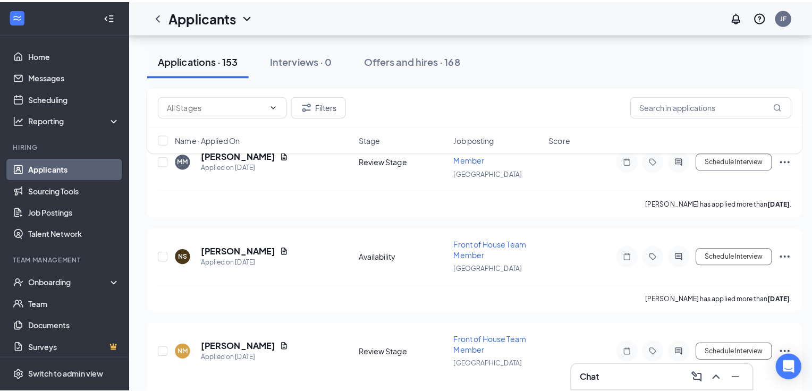
scroll to position [2133, 0]
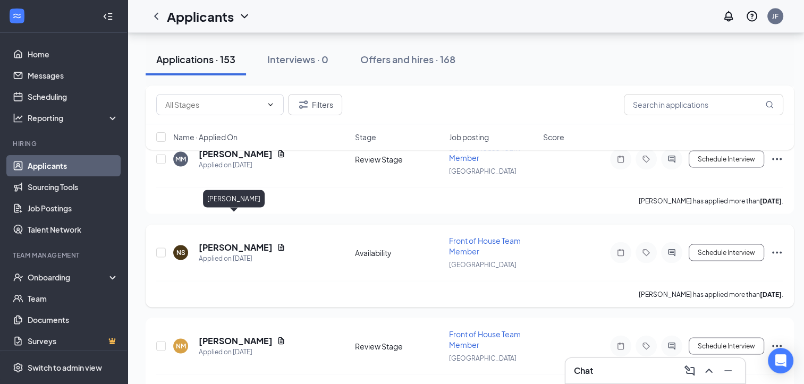
click at [222, 242] on h5 "[PERSON_NAME]" at bounding box center [236, 248] width 74 height 12
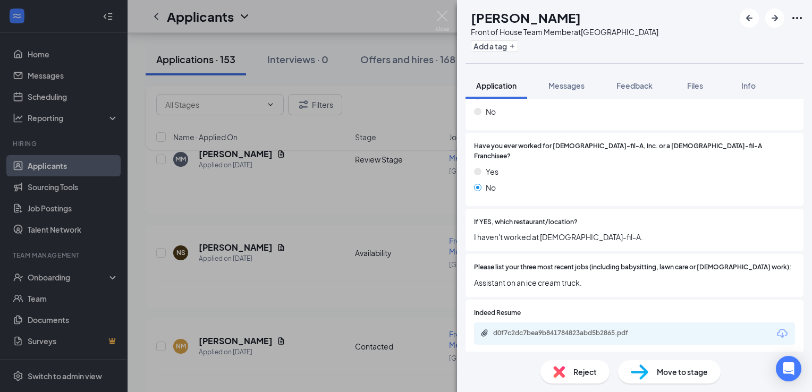
scroll to position [341, 0]
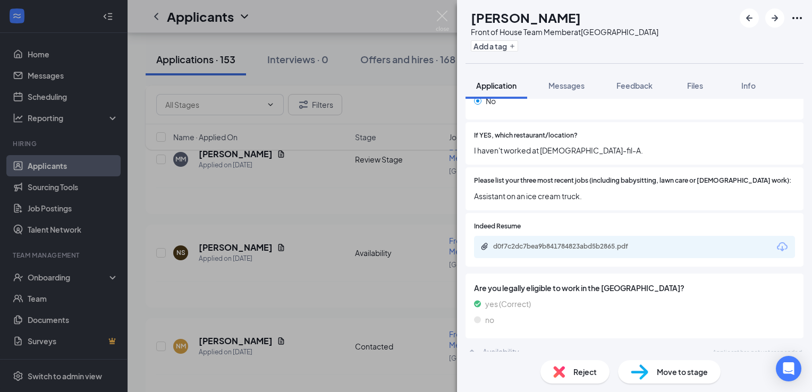
click at [595, 236] on div "d0f7c2dc7bea9b841784823abd5b2865.pdf" at bounding box center [634, 247] width 321 height 22
click at [583, 242] on div "d0f7c2dc7bea9b841784823abd5b2865.pdf" at bounding box center [567, 246] width 149 height 9
click at [578, 78] on button "Messages" at bounding box center [566, 85] width 57 height 27
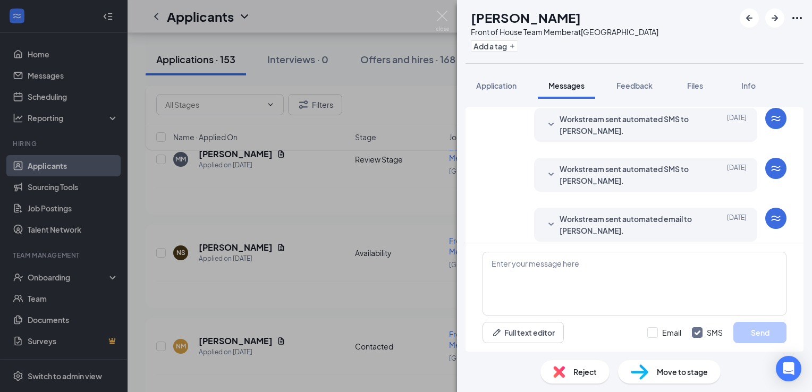
scroll to position [125, 0]
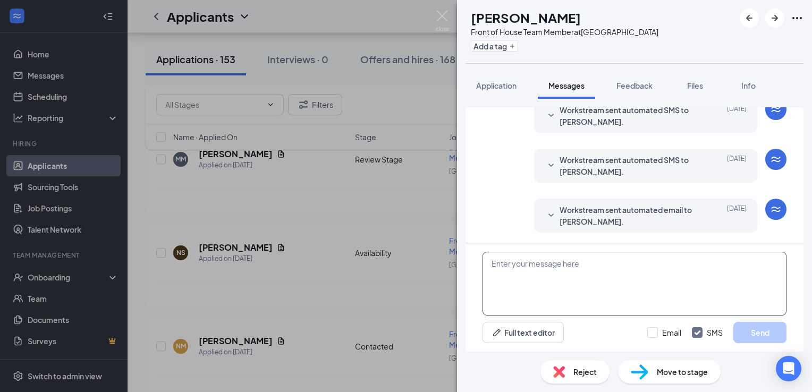
paste textarea "Greetings from the [DEMOGRAPHIC_DATA] Fil A hiring team, would you be able to c…"
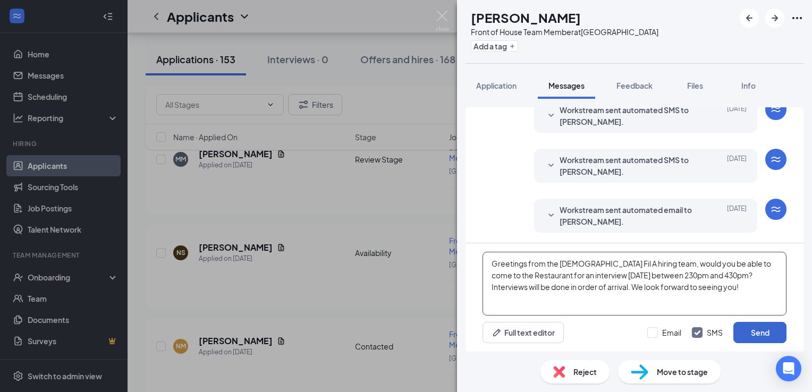
type textarea "Greetings from the [DEMOGRAPHIC_DATA] Fil A hiring team, would you be able to c…"
click at [751, 330] on button "Send" at bounding box center [760, 332] width 53 height 21
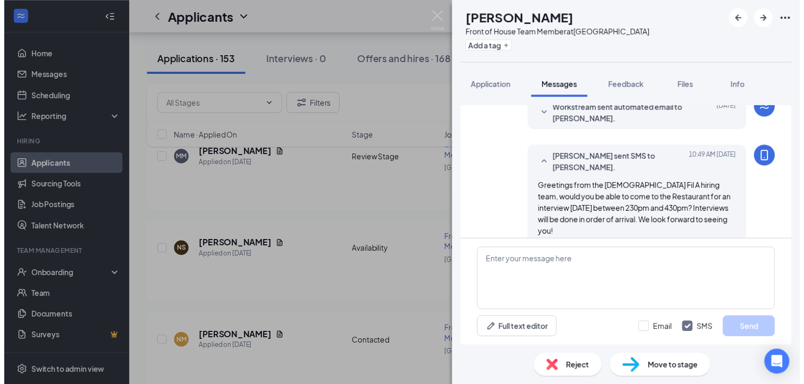
scroll to position [229, 0]
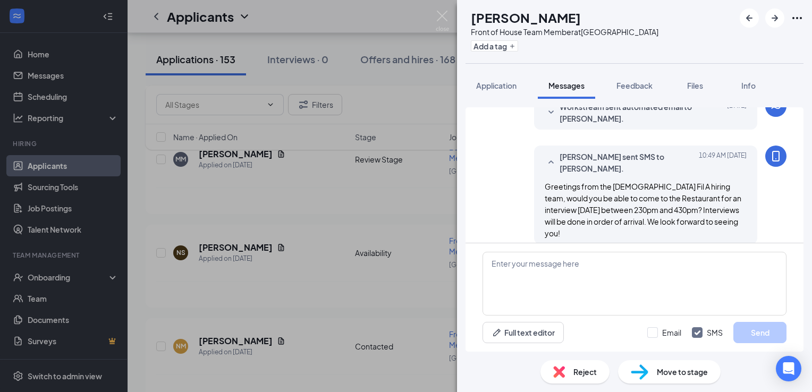
click at [680, 374] on span "Move to stage" at bounding box center [682, 372] width 51 height 12
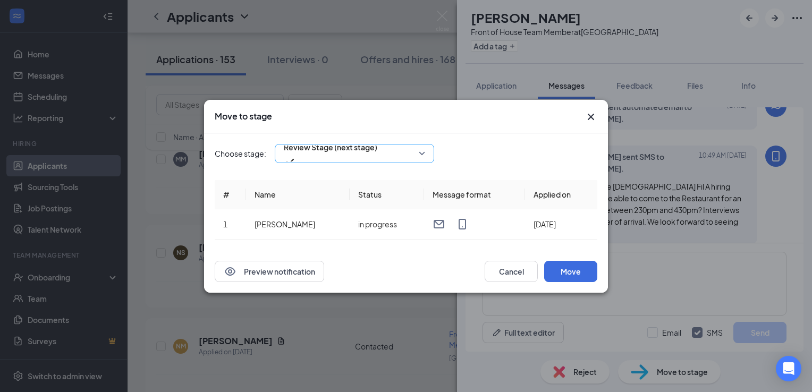
click at [420, 156] on span "Review Stage (next stage)" at bounding box center [354, 154] width 141 height 16
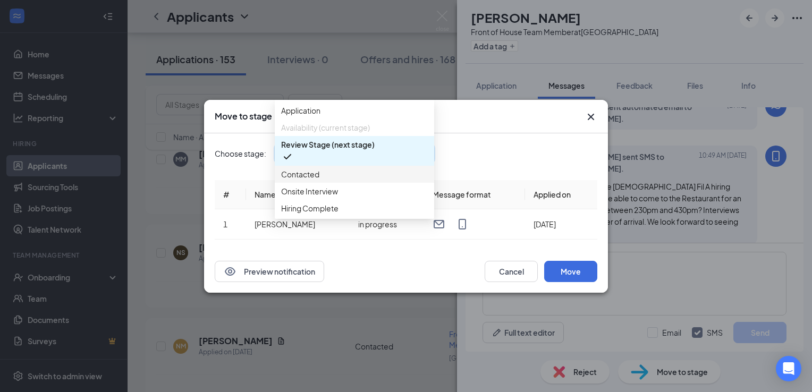
click at [400, 180] on span "Contacted" at bounding box center [354, 175] width 147 height 12
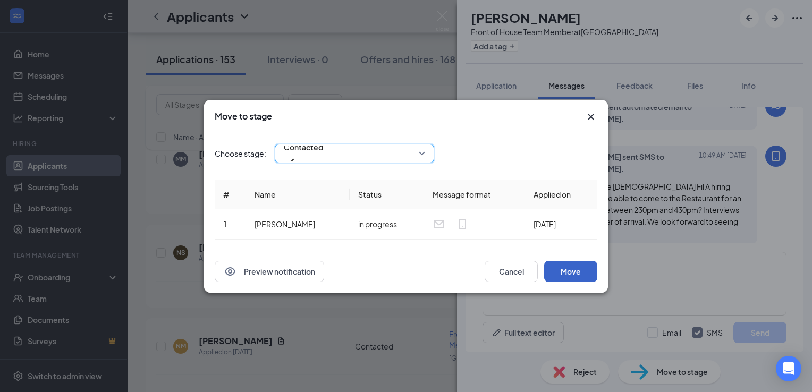
click at [570, 275] on button "Move" at bounding box center [570, 271] width 53 height 21
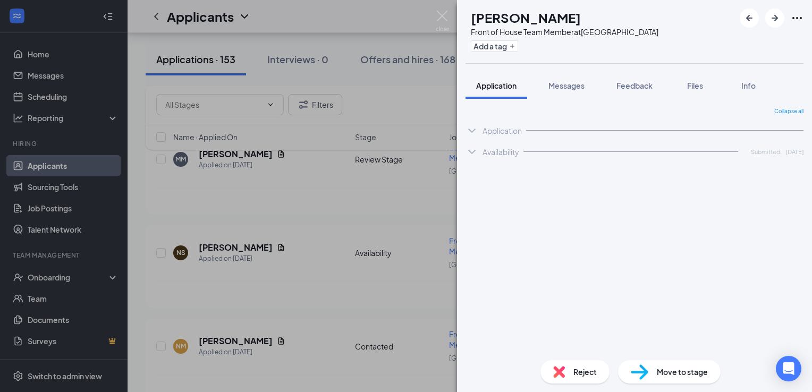
click at [441, 15] on img at bounding box center [442, 21] width 13 height 21
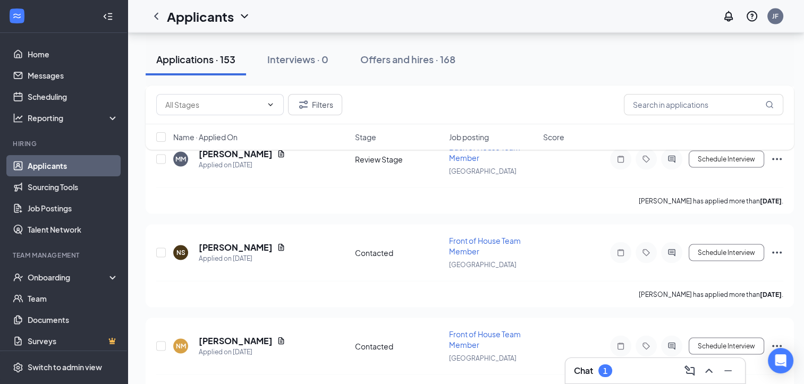
click at [674, 371] on div "Chat 1" at bounding box center [655, 371] width 163 height 17
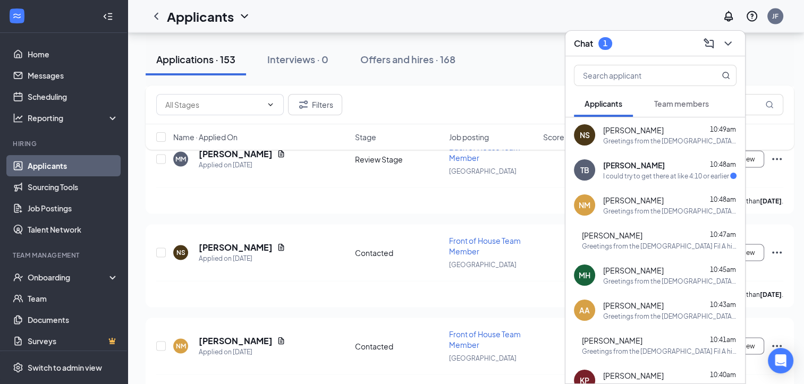
click at [641, 158] on div "TB [PERSON_NAME] 10:48am I could try to get there at like 4:10 or earlier" at bounding box center [656, 170] width 180 height 35
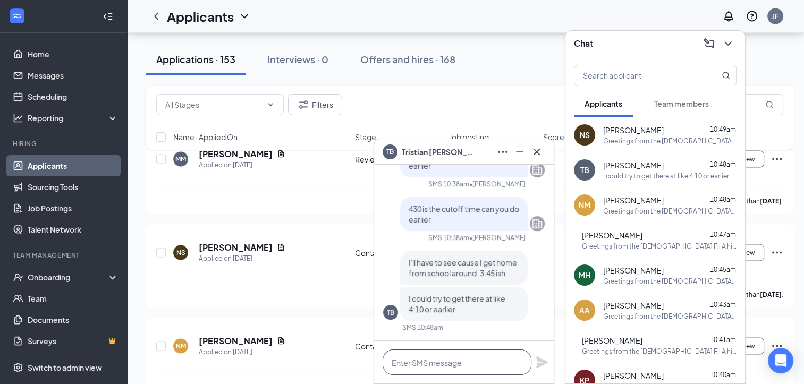
click at [466, 352] on textarea at bounding box center [457, 363] width 149 height 26
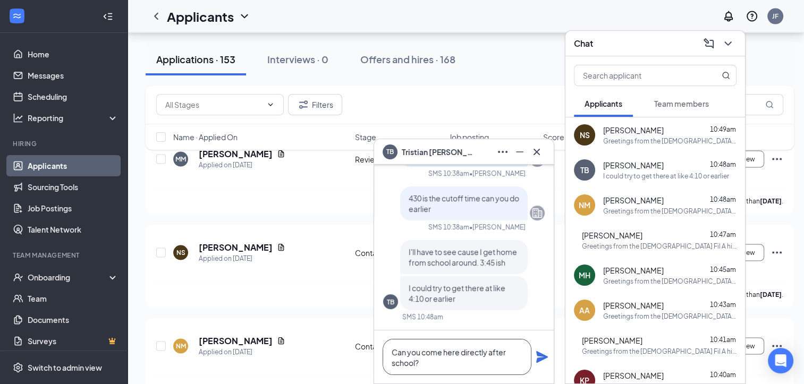
type textarea "Can you come here directly after school?"
click at [540, 353] on icon "Plane" at bounding box center [542, 357] width 12 height 12
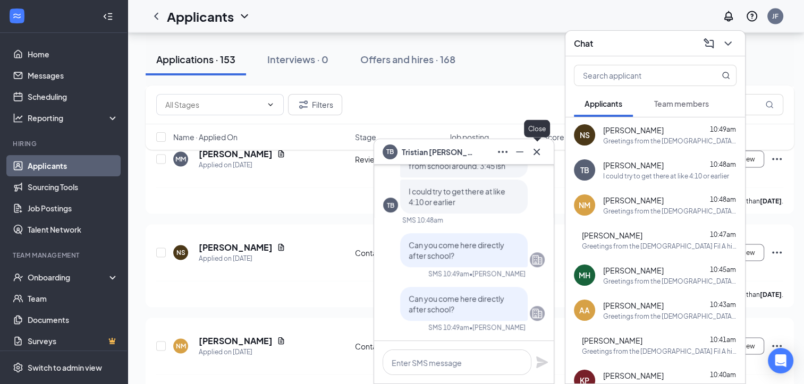
click at [541, 151] on icon "Cross" at bounding box center [537, 152] width 13 height 13
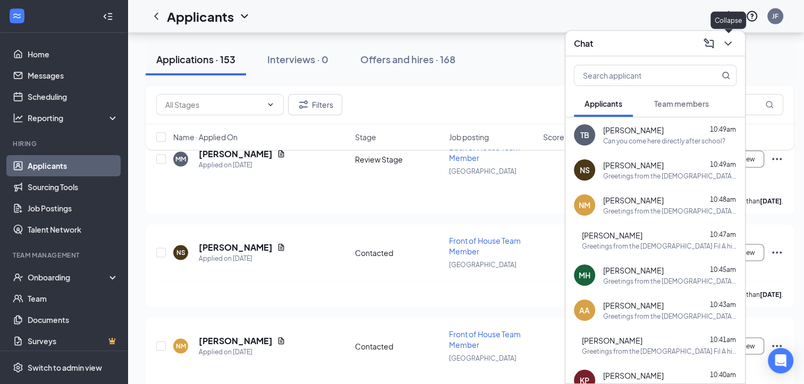
click at [727, 44] on icon "ChevronDown" at bounding box center [728, 43] width 7 height 4
